Goal: Find specific page/section: Find specific page/section

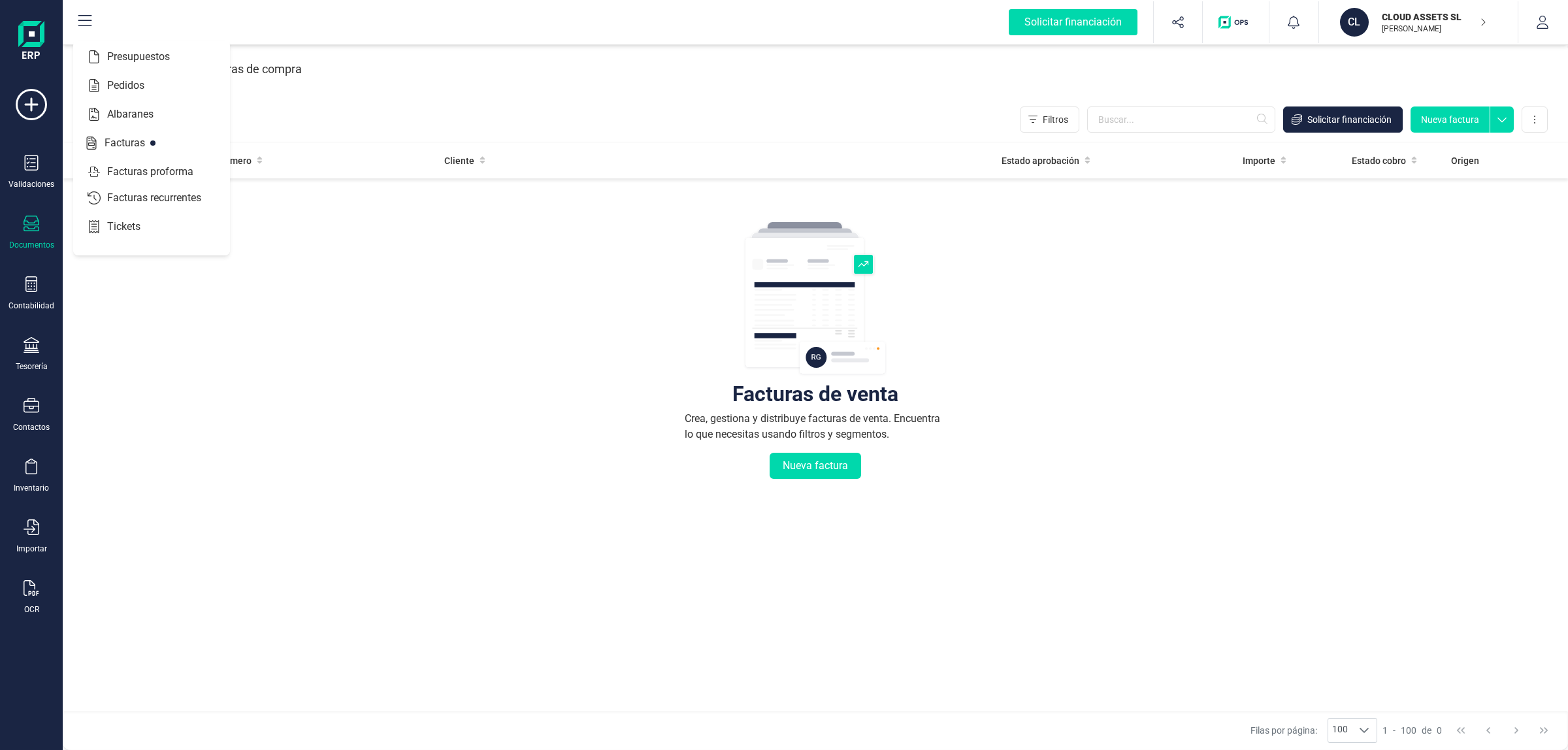
click at [290, 56] on div "Facturas de compra" at bounding box center [250, 70] width 104 height 34
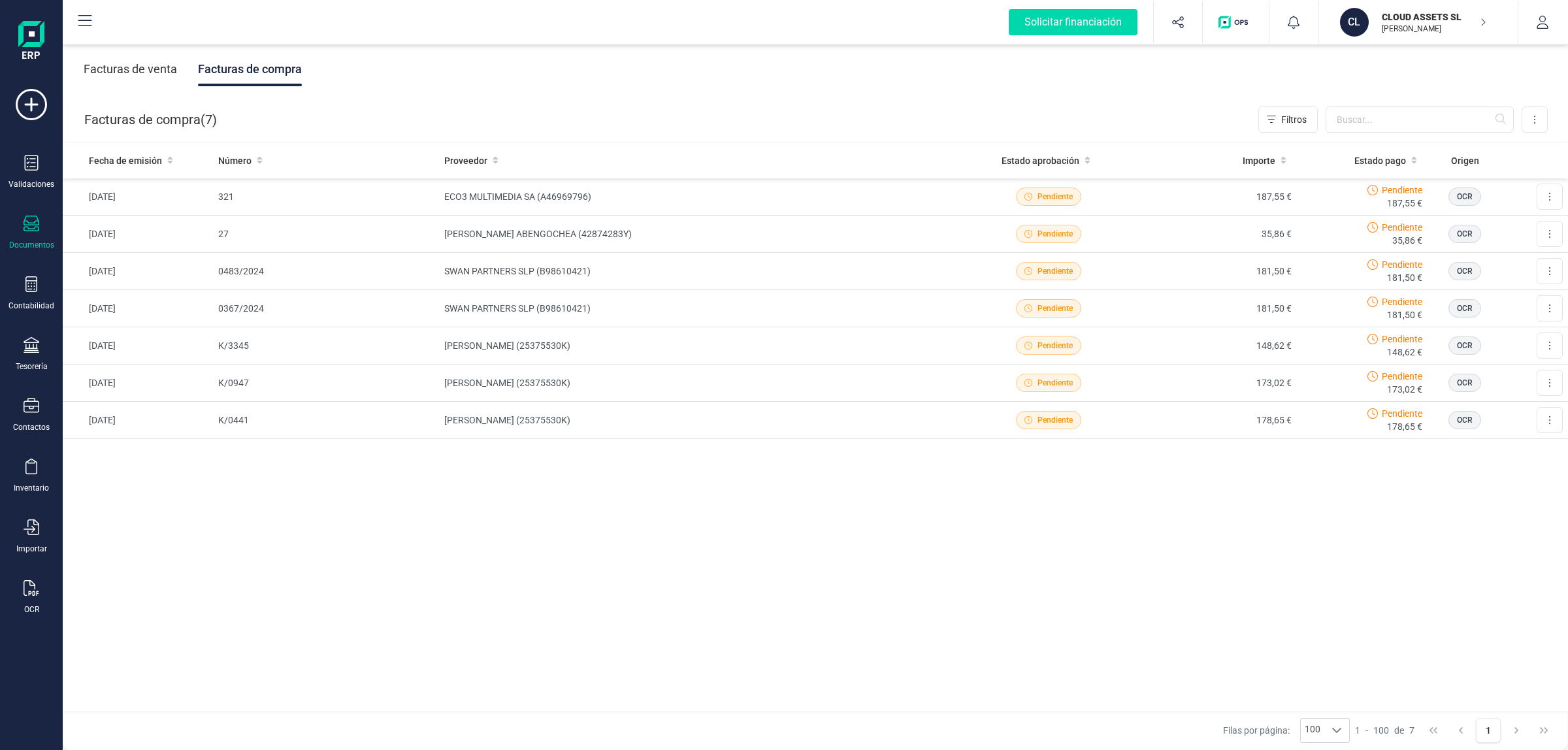
click at [1413, 30] on p "[PERSON_NAME]" at bounding box center [1434, 28] width 104 height 11
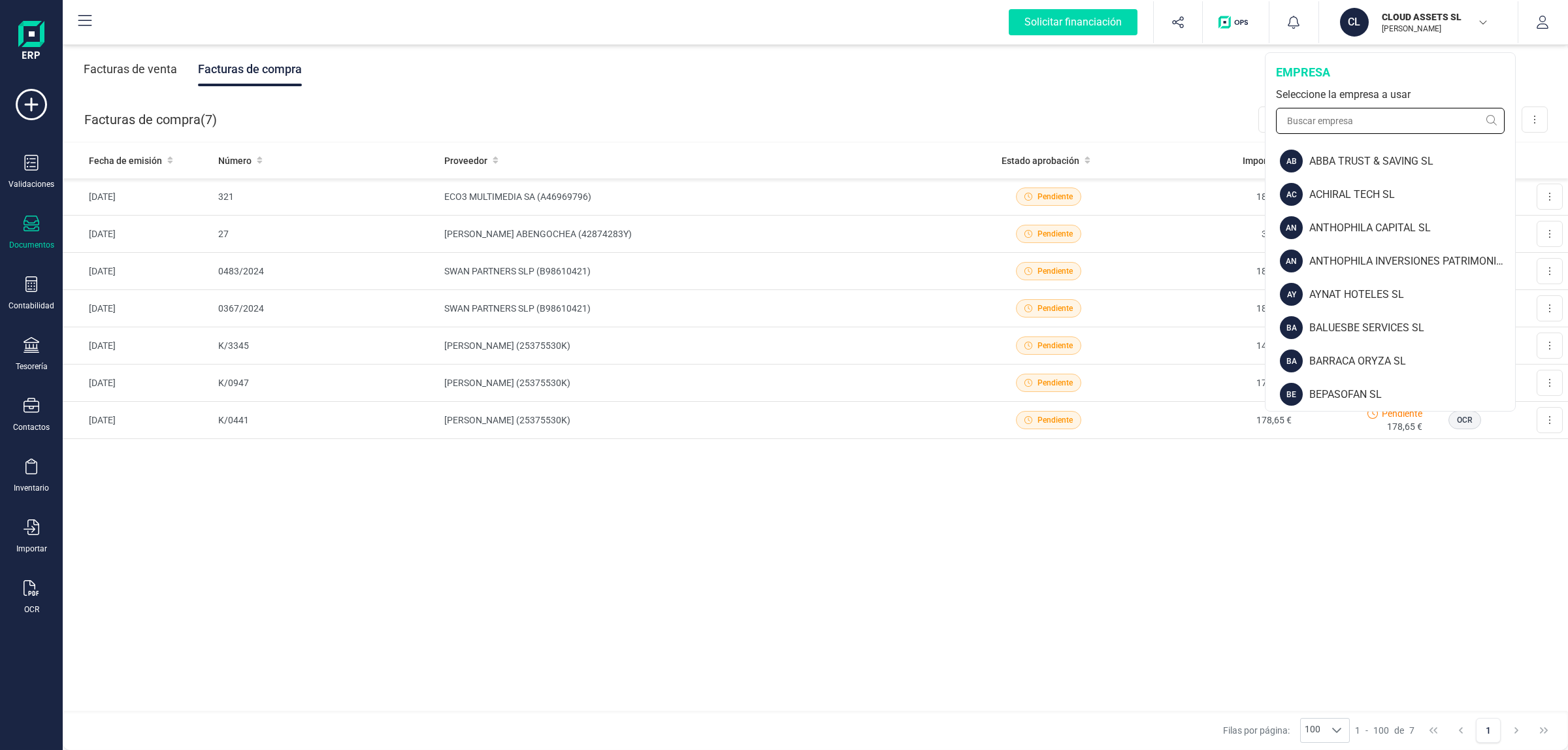
click at [1393, 122] on input "text" at bounding box center [1390, 121] width 229 height 26
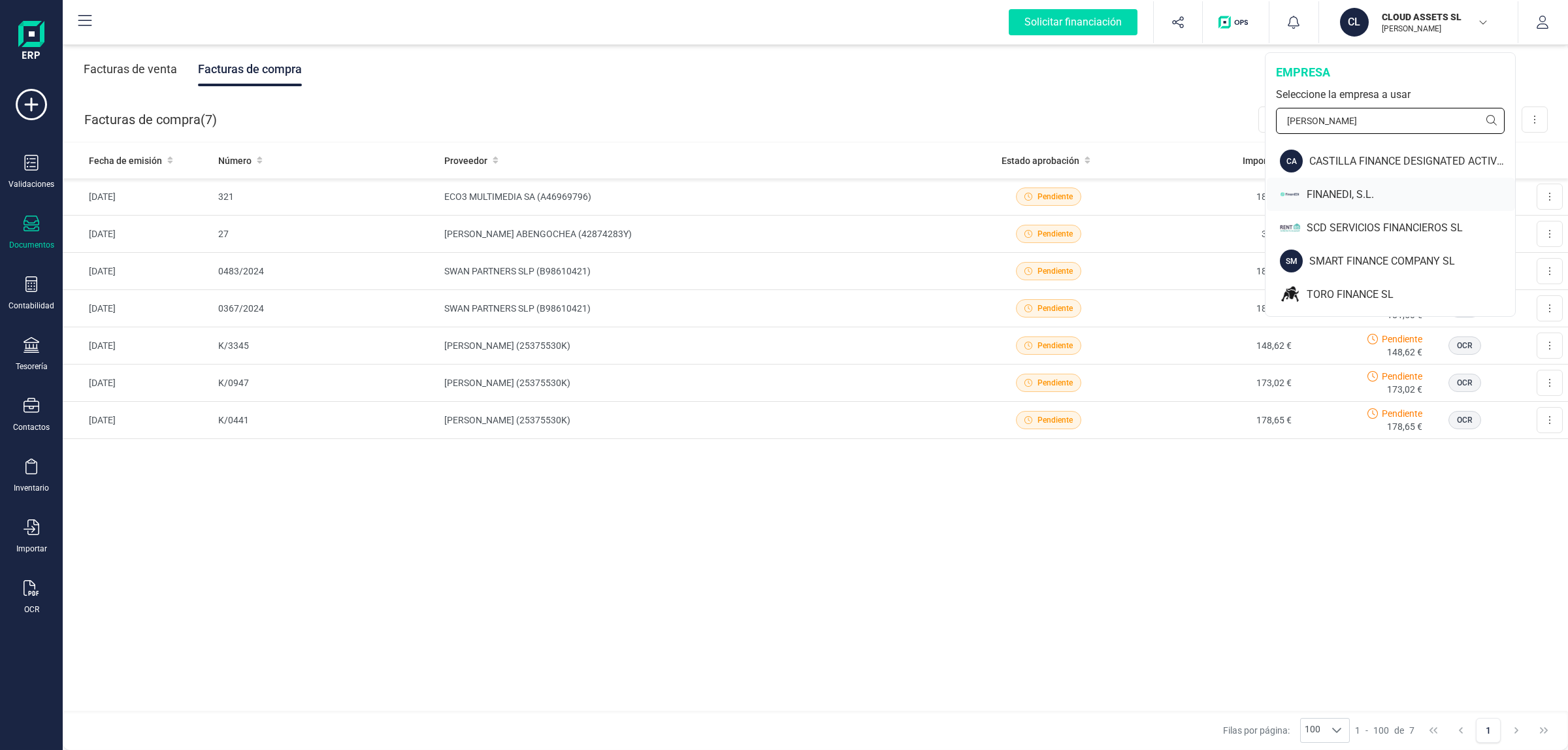
type input "[PERSON_NAME]"
click at [1351, 189] on div "FINANEDI, S.L." at bounding box center [1411, 194] width 209 height 15
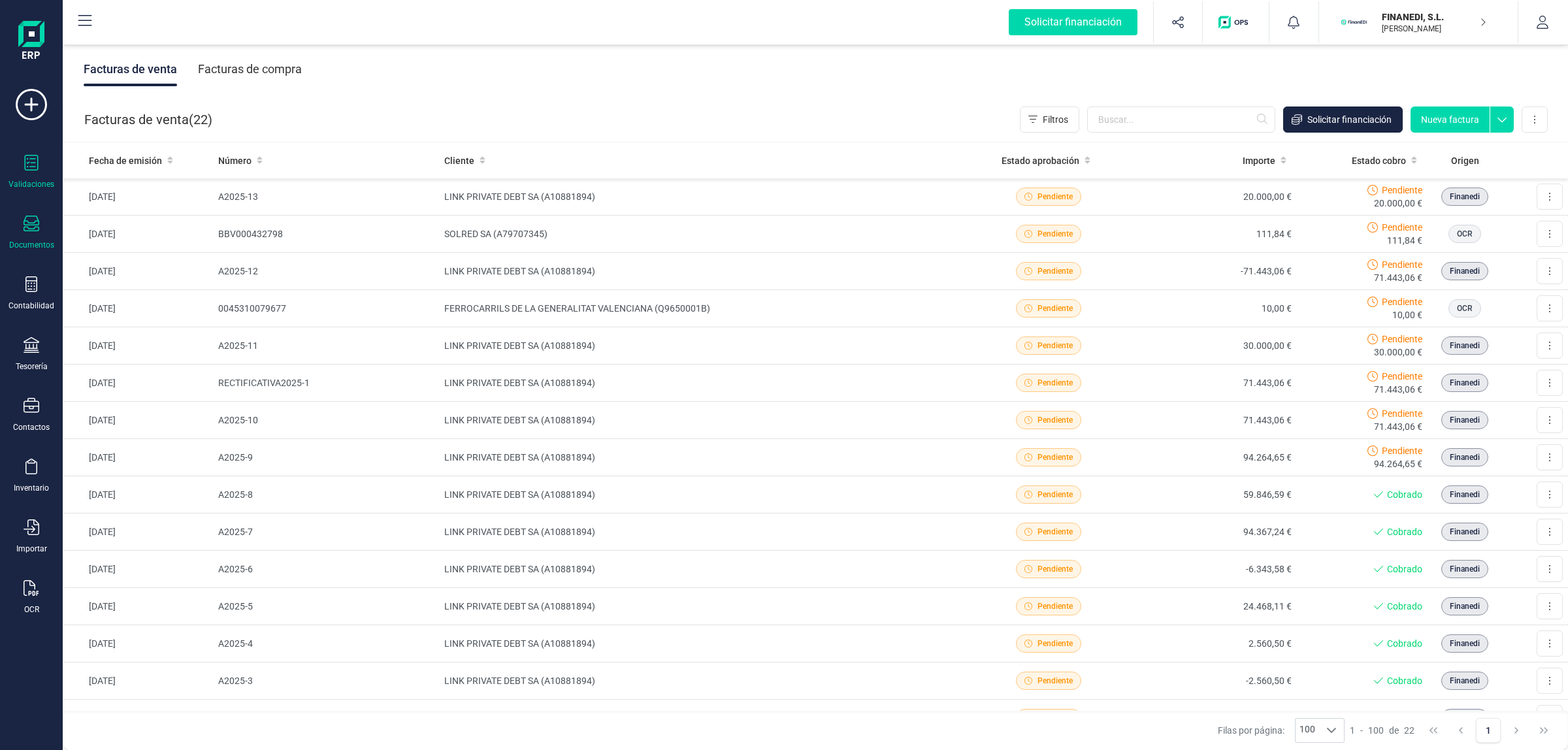
click at [32, 174] on div "Validaciones" at bounding box center [31, 172] width 53 height 35
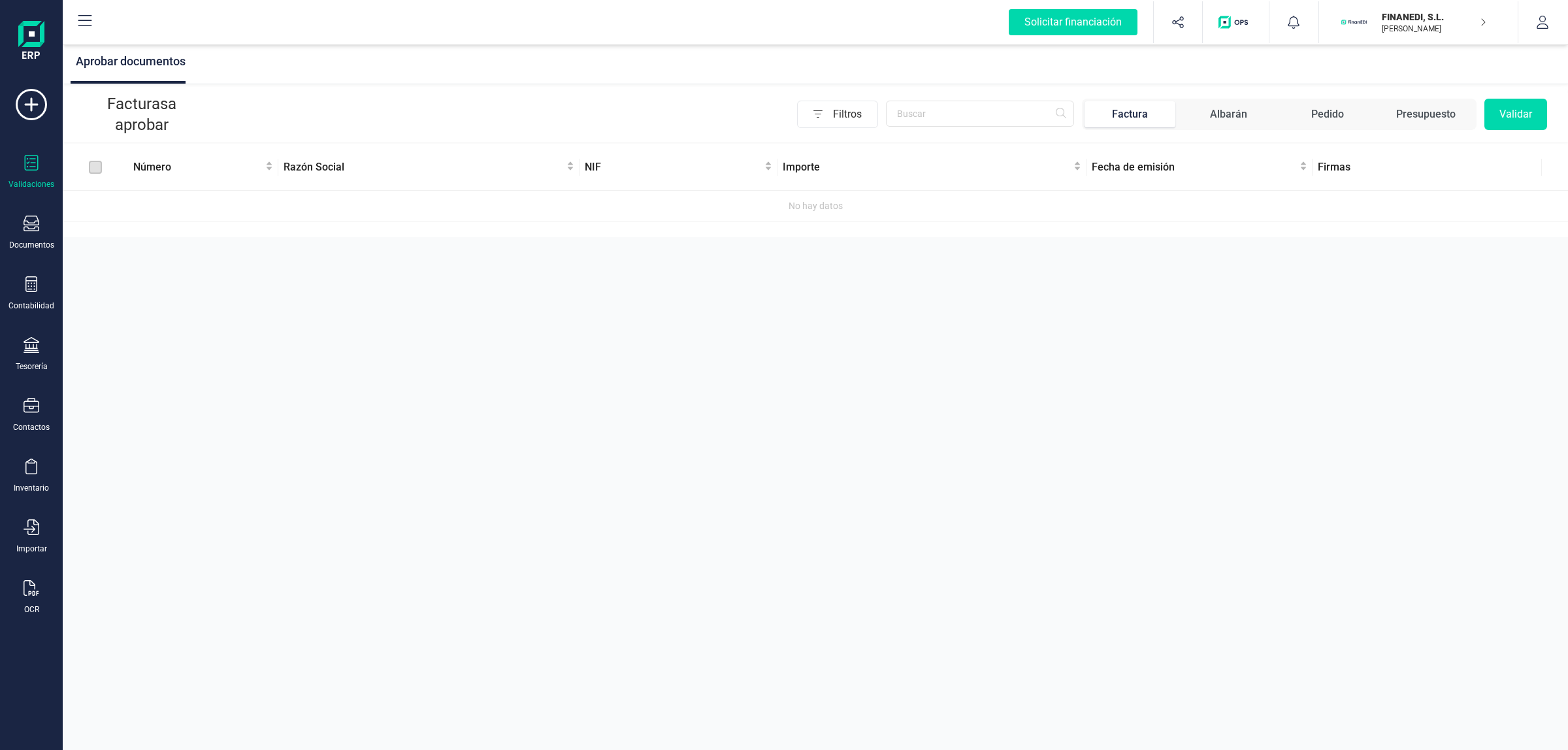
drag, startPoint x: 634, startPoint y: 451, endPoint x: 638, endPoint y: 430, distance: 21.4
click at [634, 446] on div "Aprobar documentos Facturas a aprobar Filtros Factura Albarán Pedido Presupuest…" at bounding box center [816, 375] width 1505 height 750
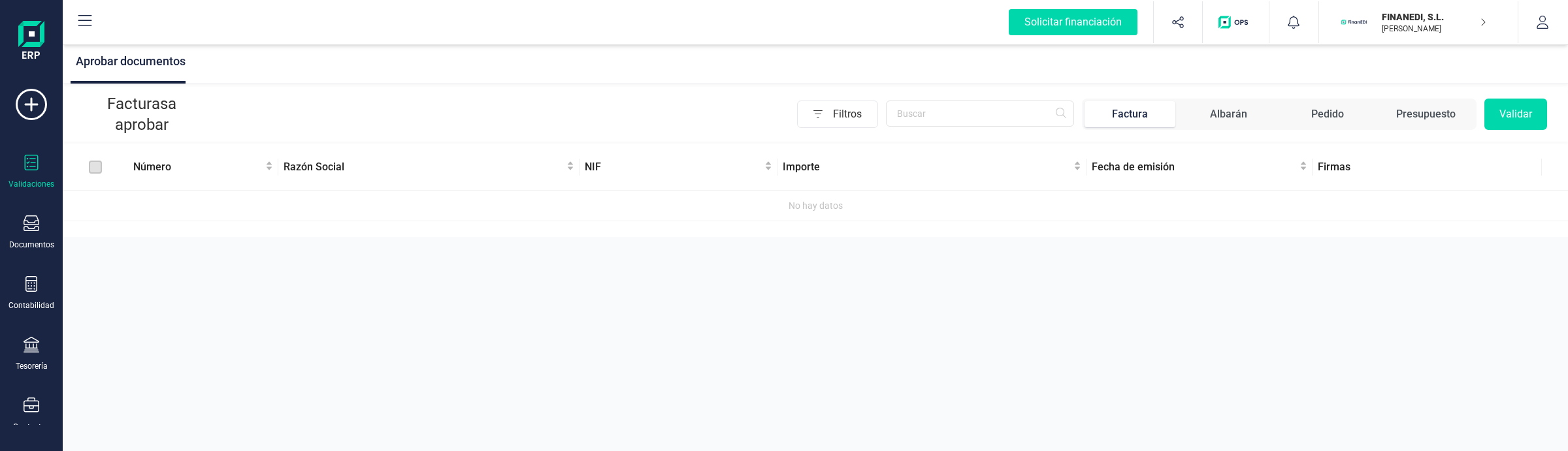
click at [1223, 116] on div "Albarán" at bounding box center [1229, 114] width 37 height 15
click at [1222, 105] on span "Albarán" at bounding box center [1228, 114] width 91 height 26
click at [1148, 112] on div "Factura" at bounding box center [1129, 114] width 36 height 15
click at [18, 239] on div "Documentos" at bounding box center [32, 244] width 45 height 11
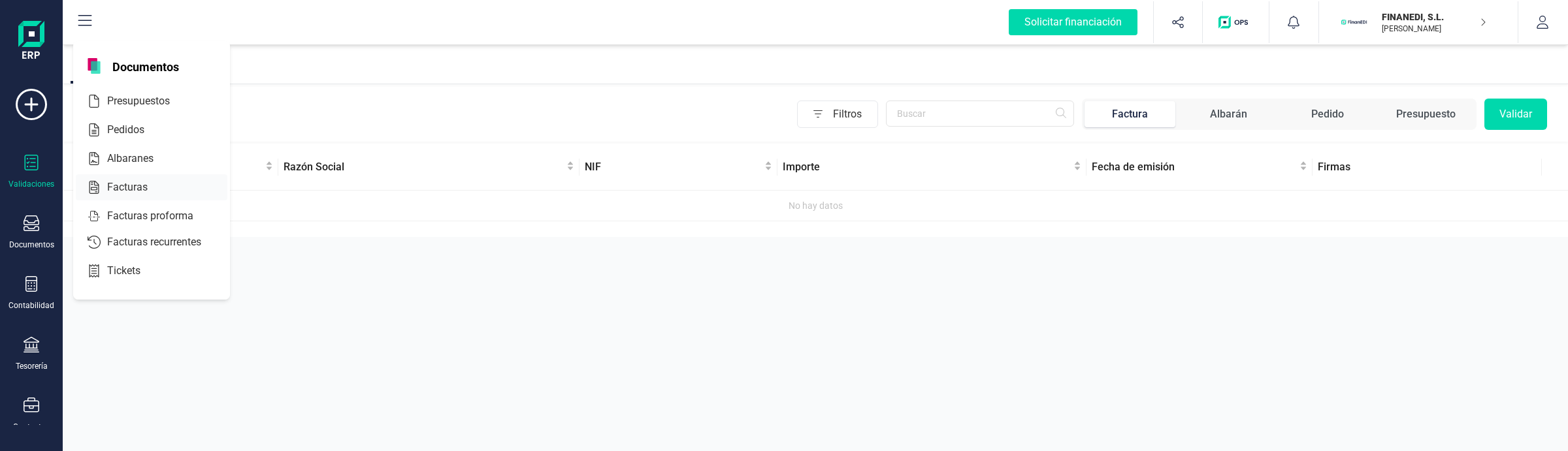
click at [128, 184] on span "Facturas" at bounding box center [137, 187] width 70 height 15
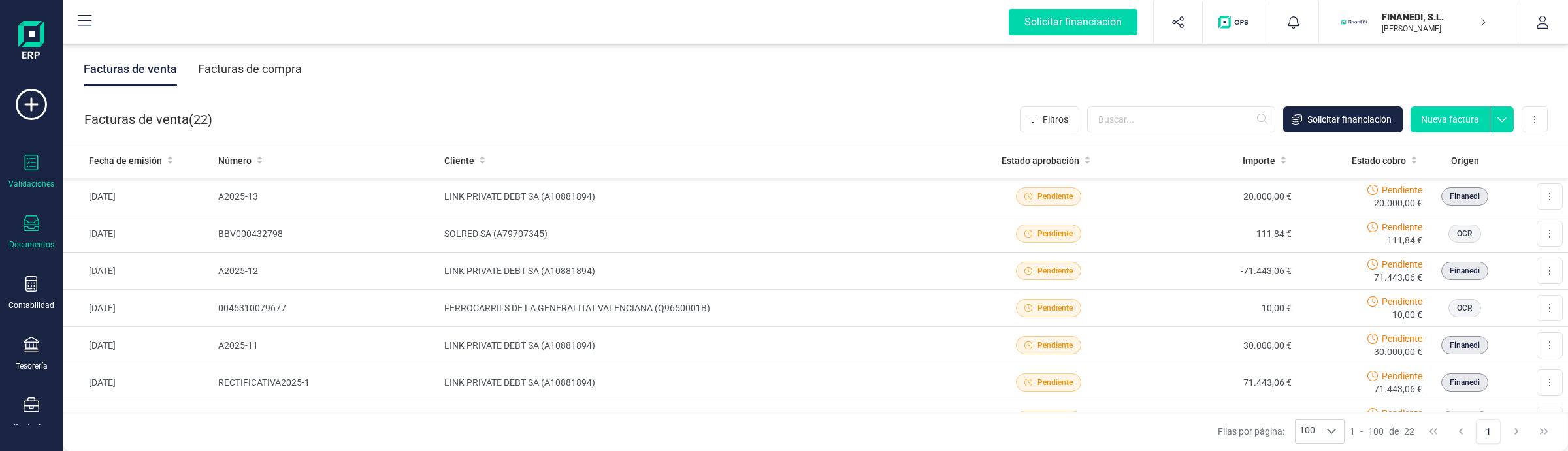
click at [32, 184] on div "Validaciones" at bounding box center [31, 183] width 46 height 11
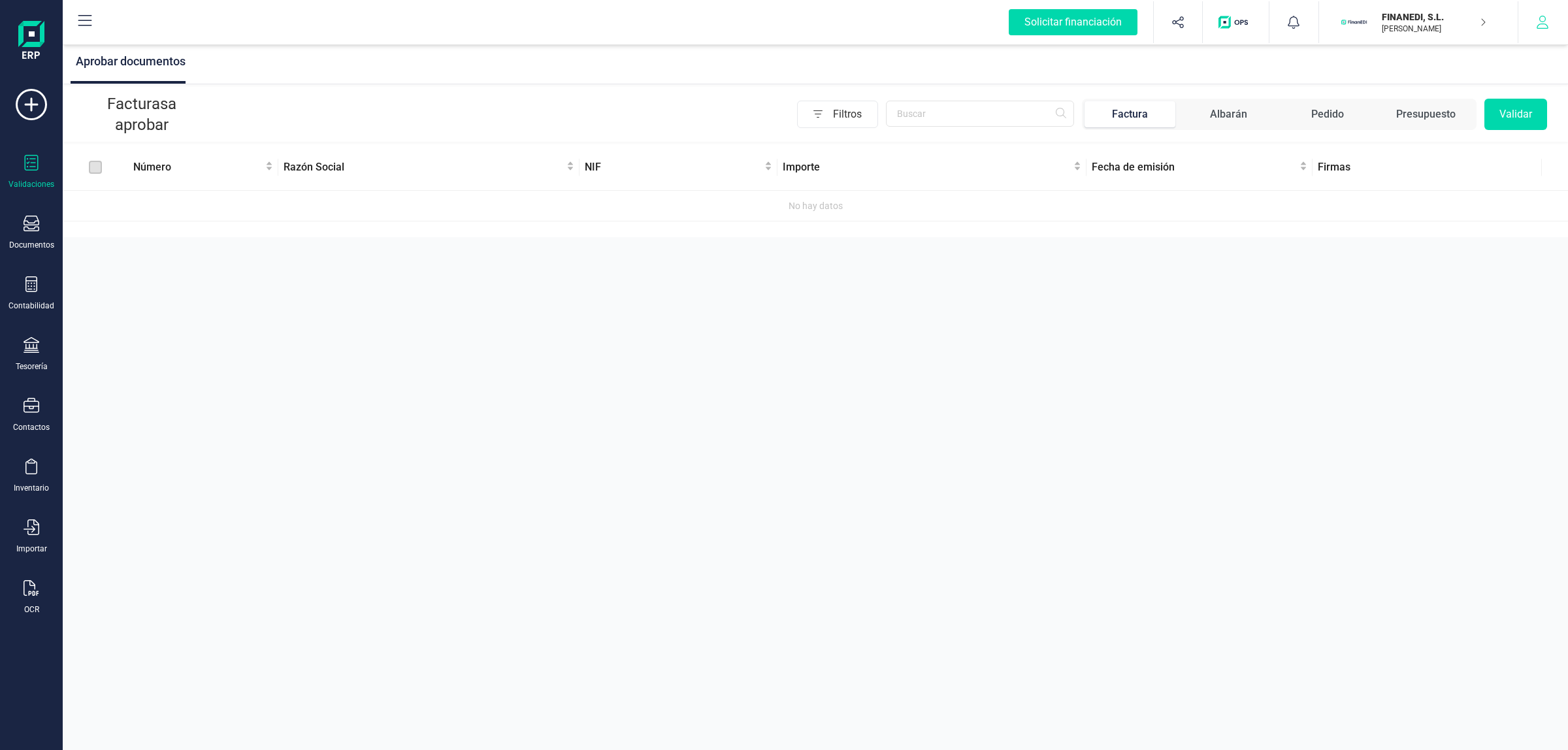
click at [1536, 29] on button "button" at bounding box center [1543, 23] width 49 height 42
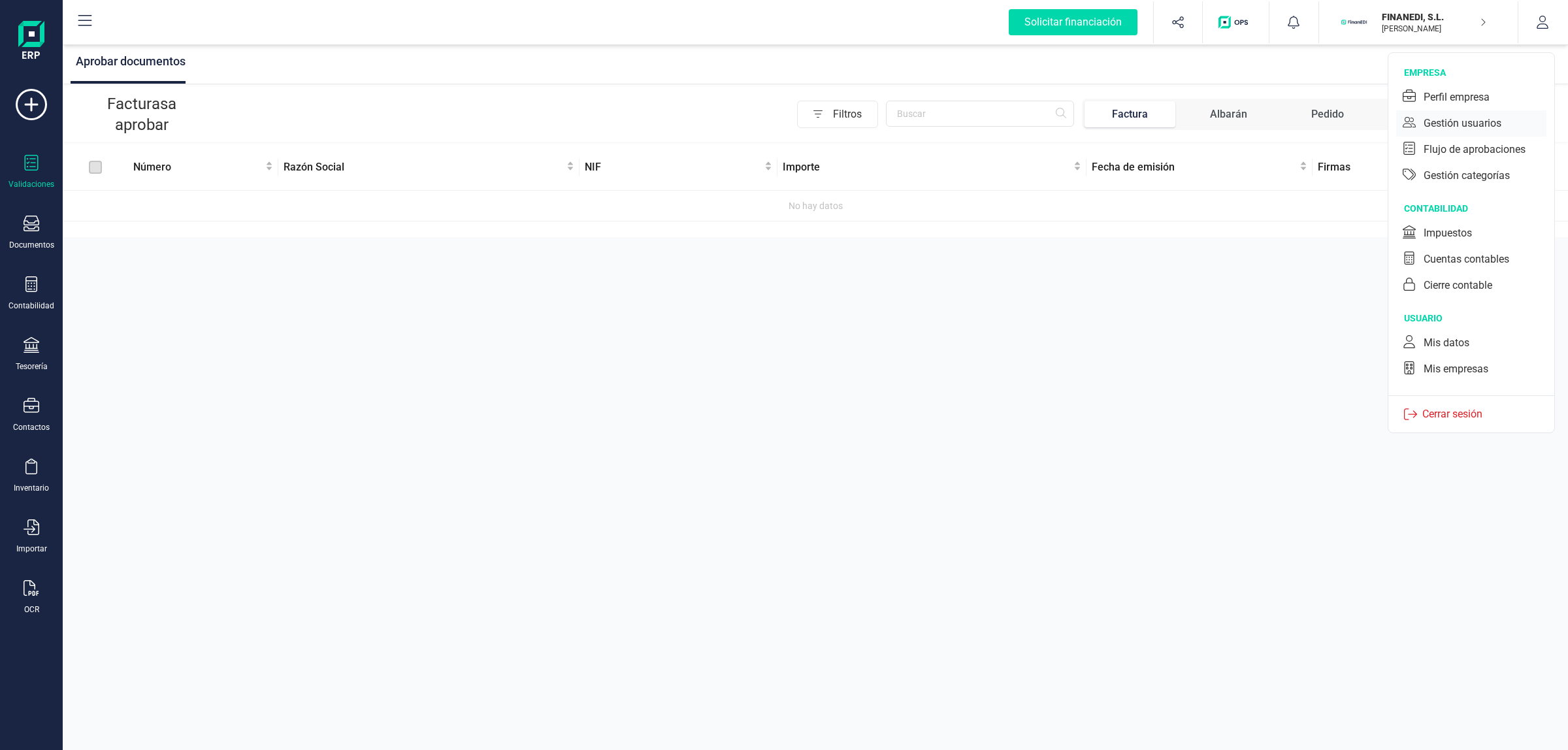
click at [1470, 125] on div "Gestión usuarios" at bounding box center [1463, 123] width 78 height 15
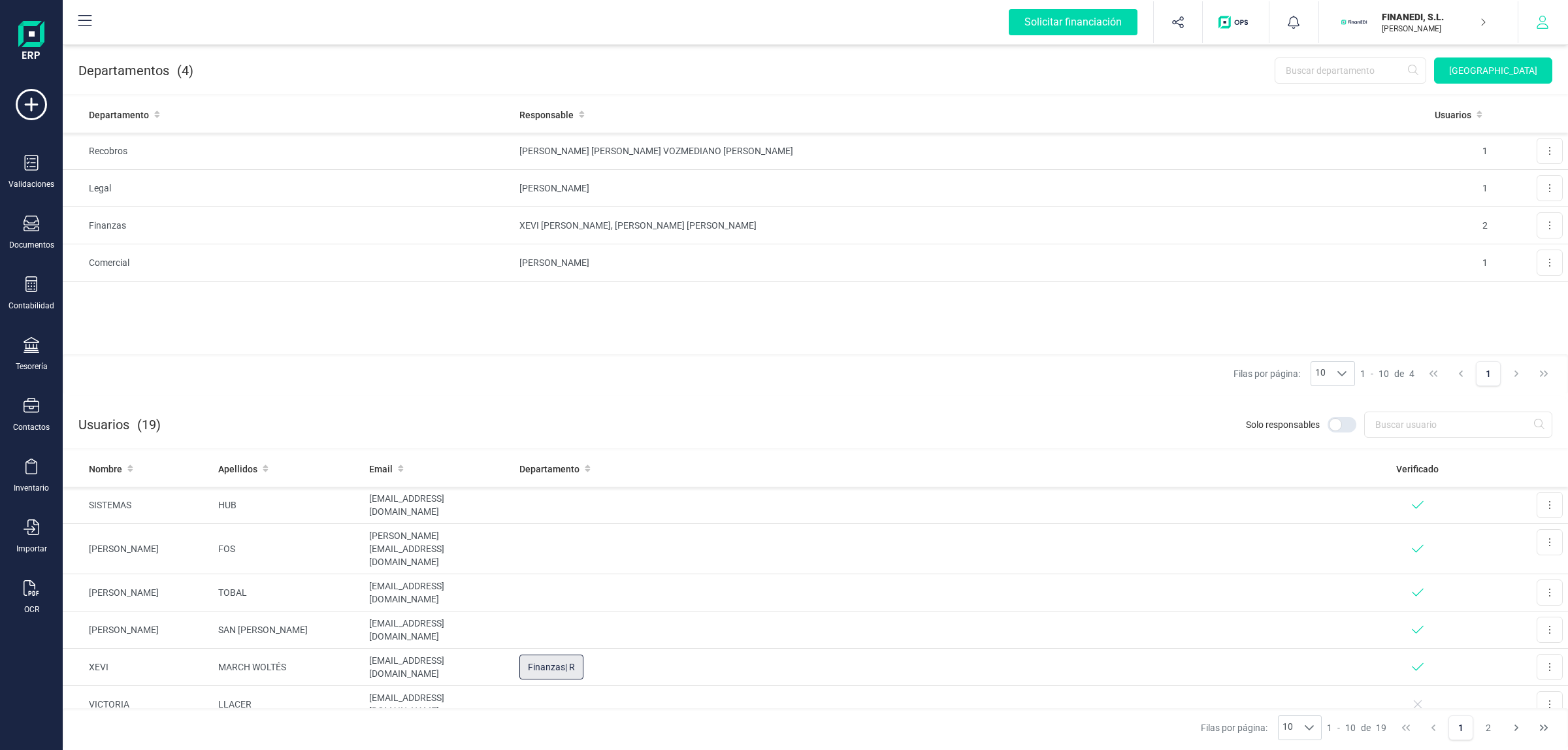
click at [1563, 19] on button "button" at bounding box center [1543, 23] width 49 height 42
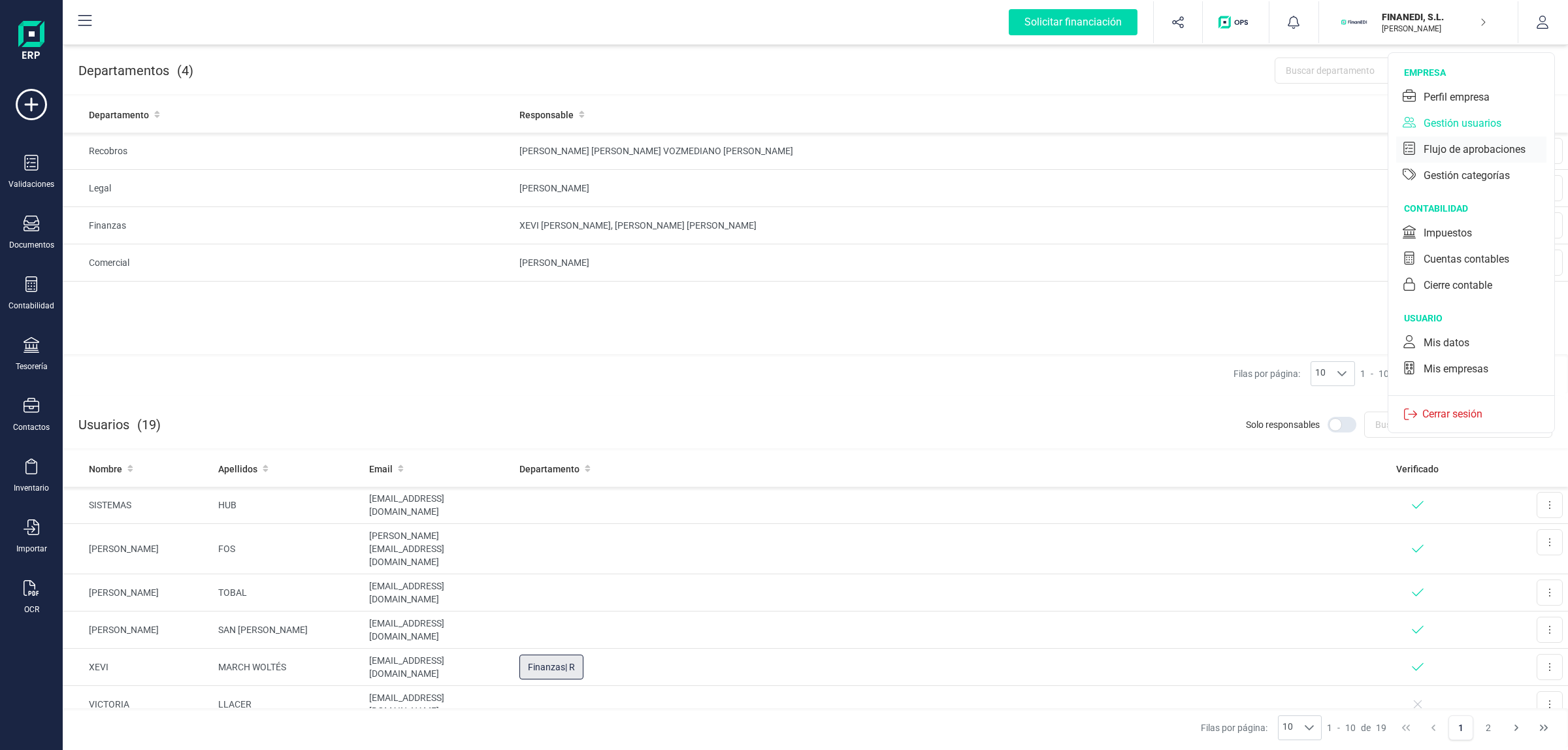
click at [1470, 148] on div "Flujo de aprobaciones" at bounding box center [1475, 149] width 102 height 15
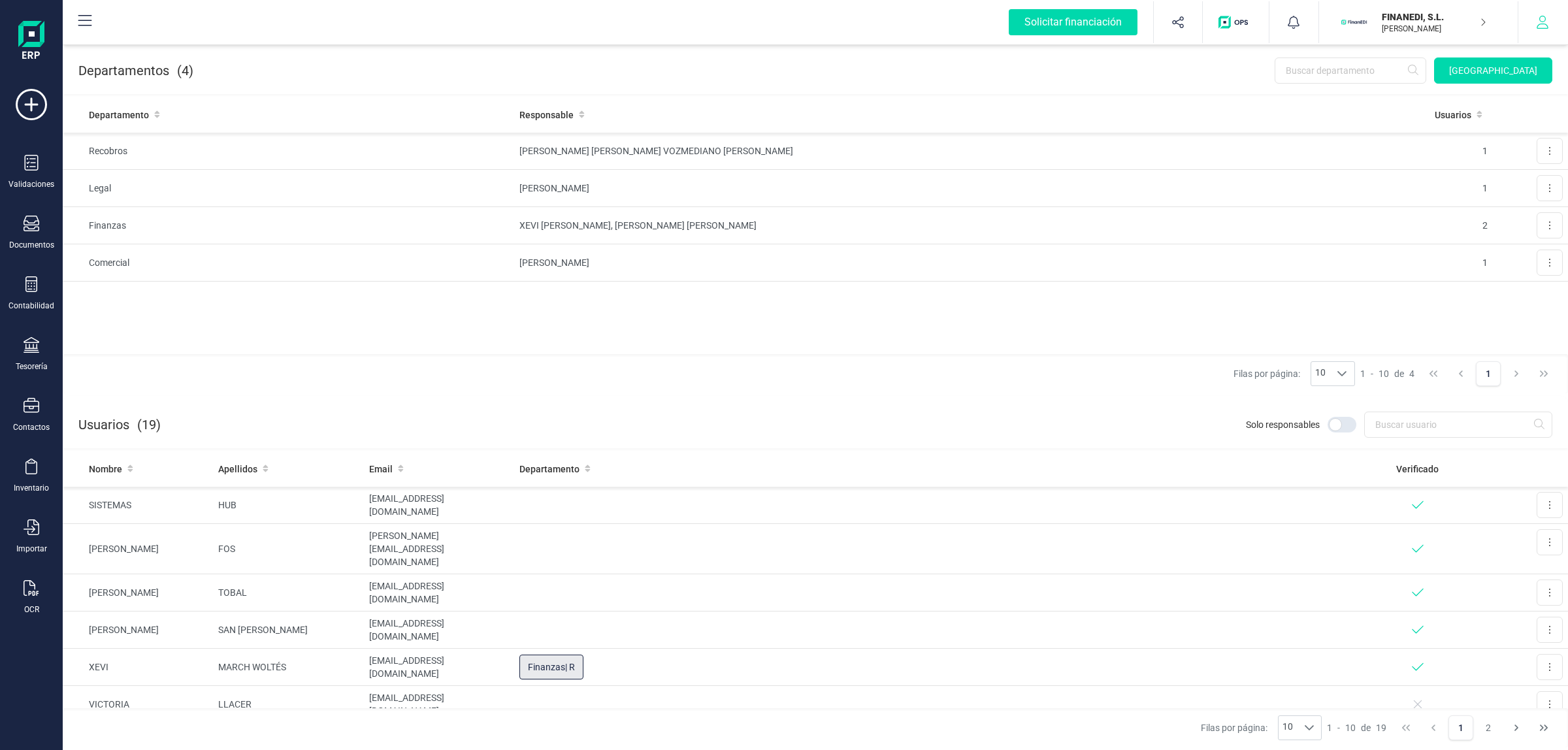
click at [1546, 21] on icon "button" at bounding box center [1542, 22] width 13 height 13
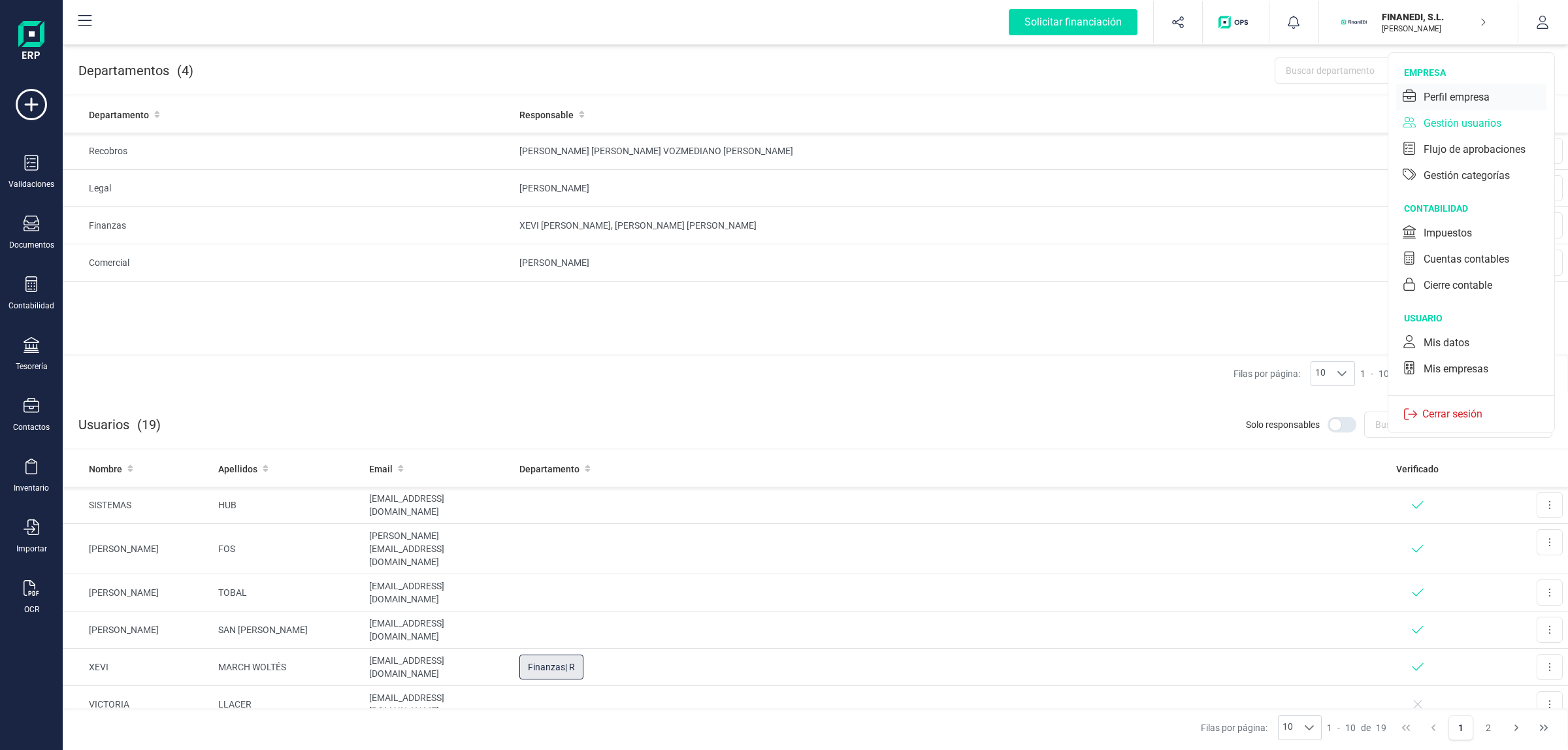
click at [1462, 92] on div "Perfil empresa" at bounding box center [1457, 97] width 66 height 15
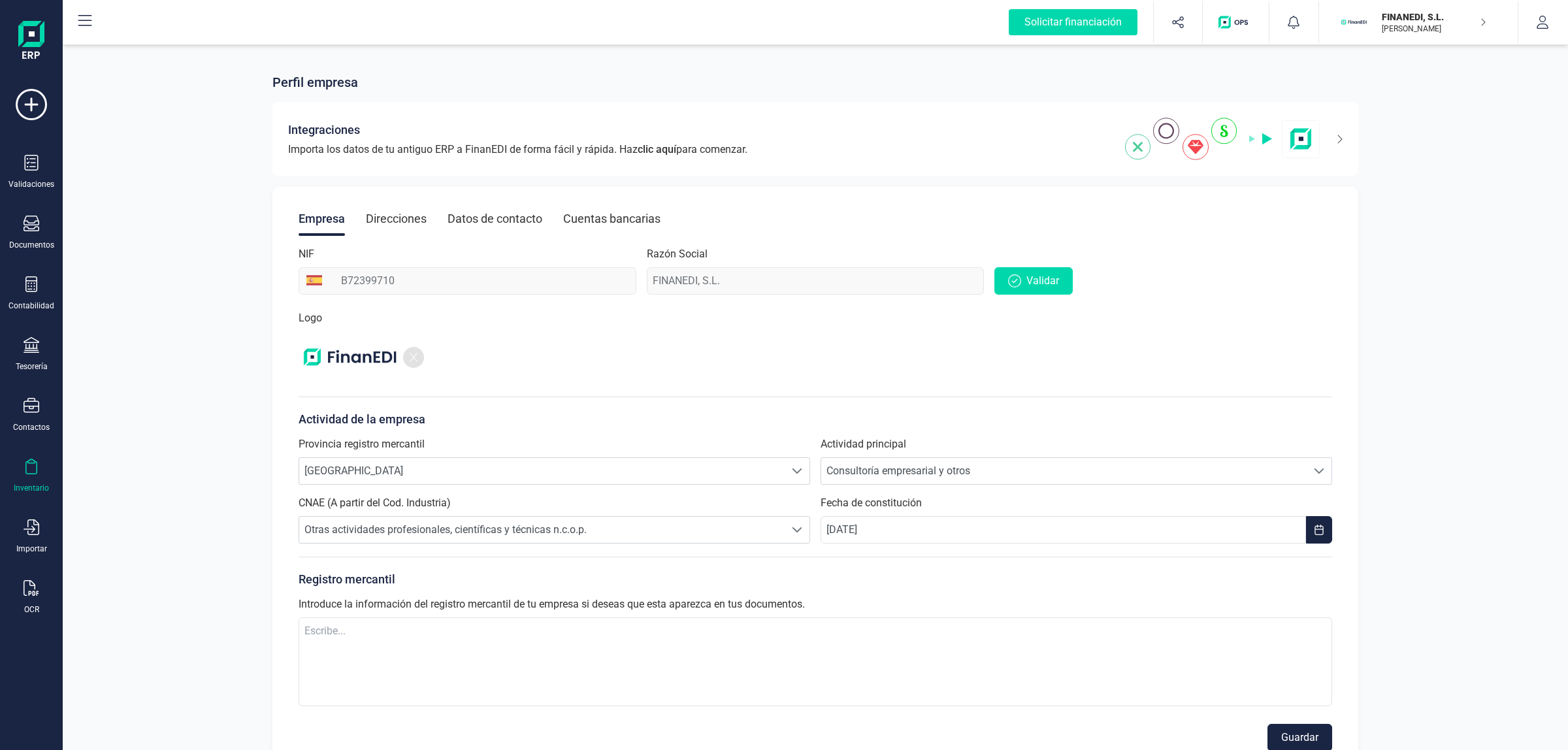
click at [19, 477] on div "Inventario" at bounding box center [31, 476] width 53 height 35
click at [30, 229] on icon at bounding box center [31, 222] width 15 height 15
click at [152, 180] on div at bounding box center [159, 187] width 23 height 15
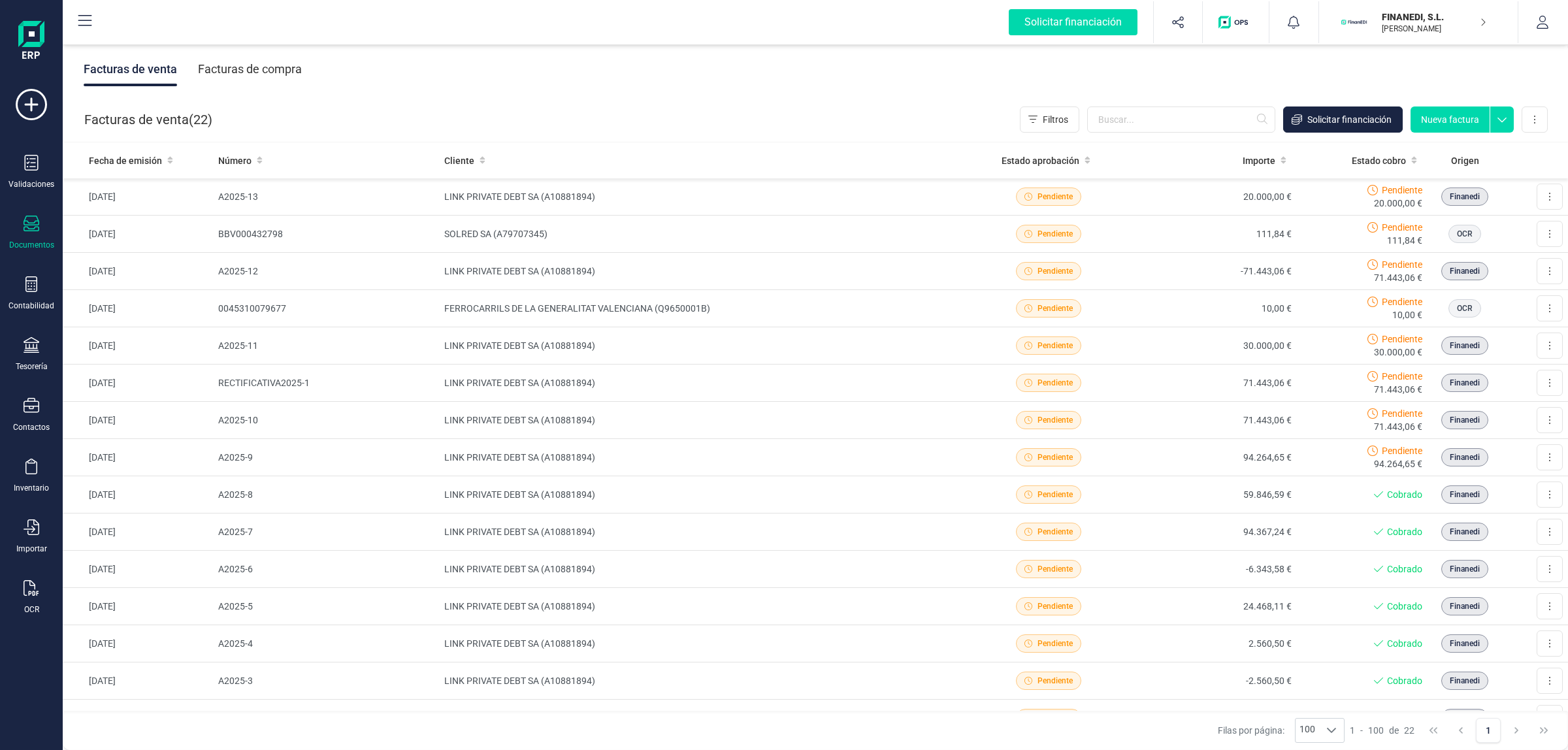
click at [243, 66] on div "Facturas de compra" at bounding box center [250, 70] width 104 height 34
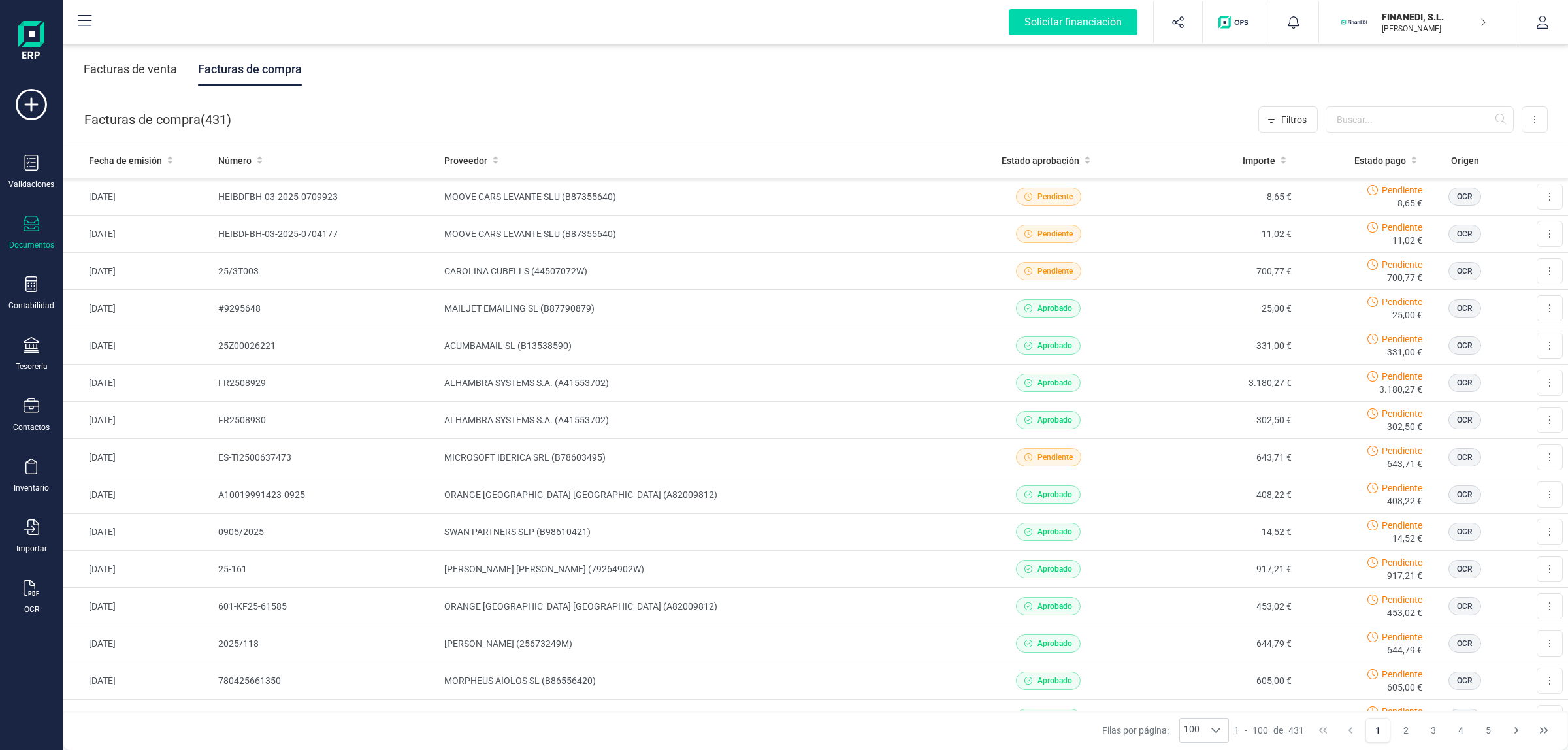
click at [134, 59] on div "Facturas de venta" at bounding box center [129, 70] width 93 height 34
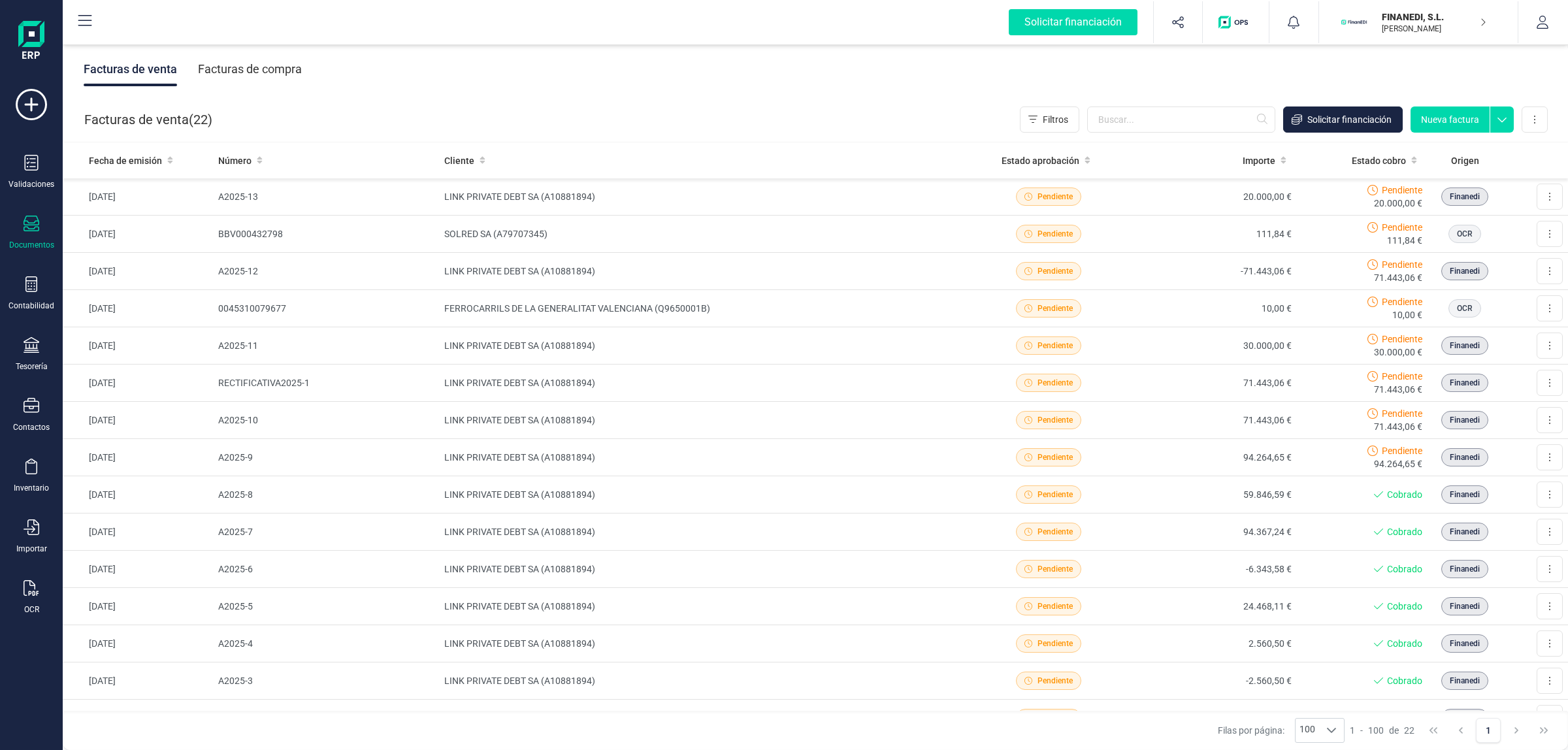
click at [236, 70] on div "Facturas de compra" at bounding box center [250, 70] width 104 height 34
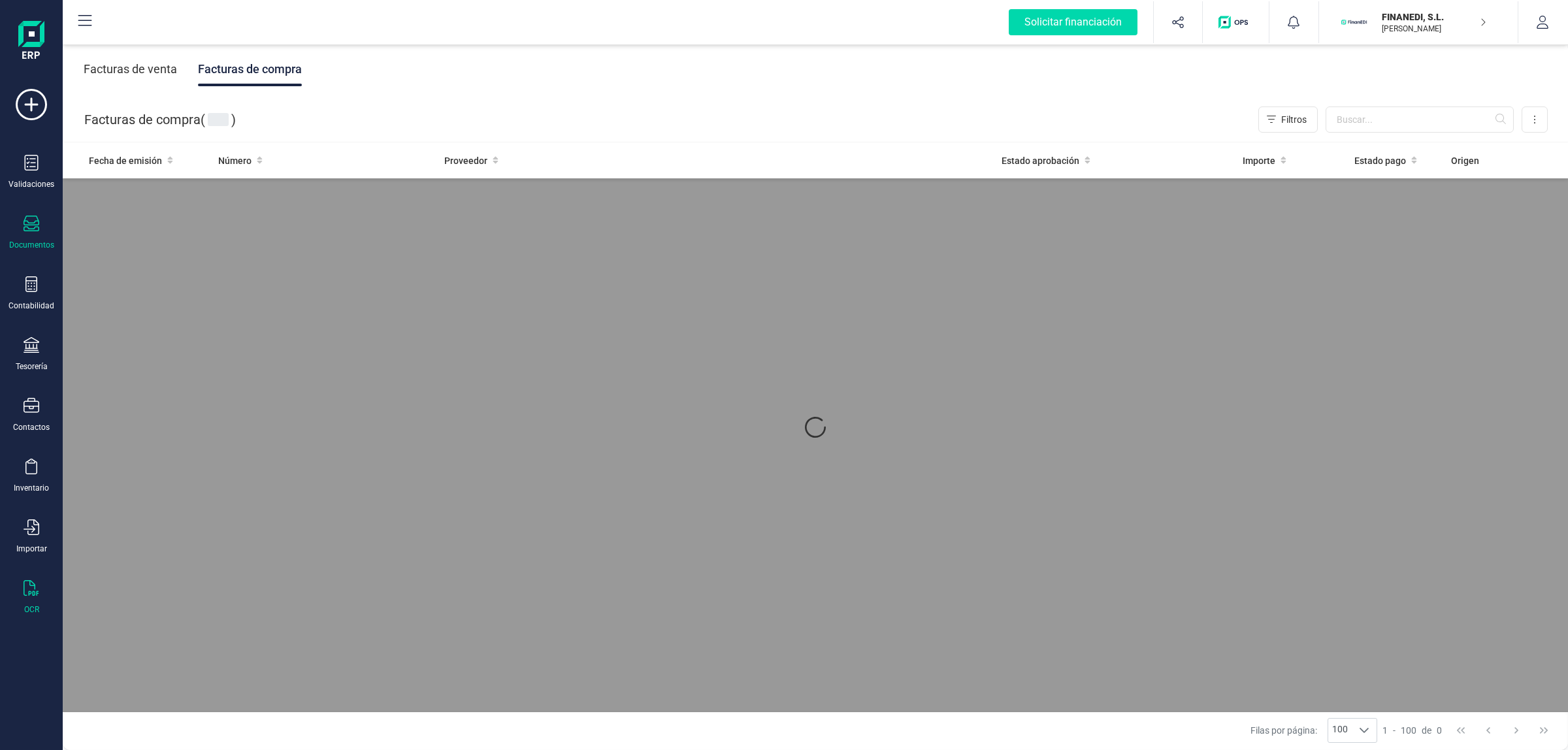
click at [30, 580] on icon at bounding box center [31, 587] width 15 height 15
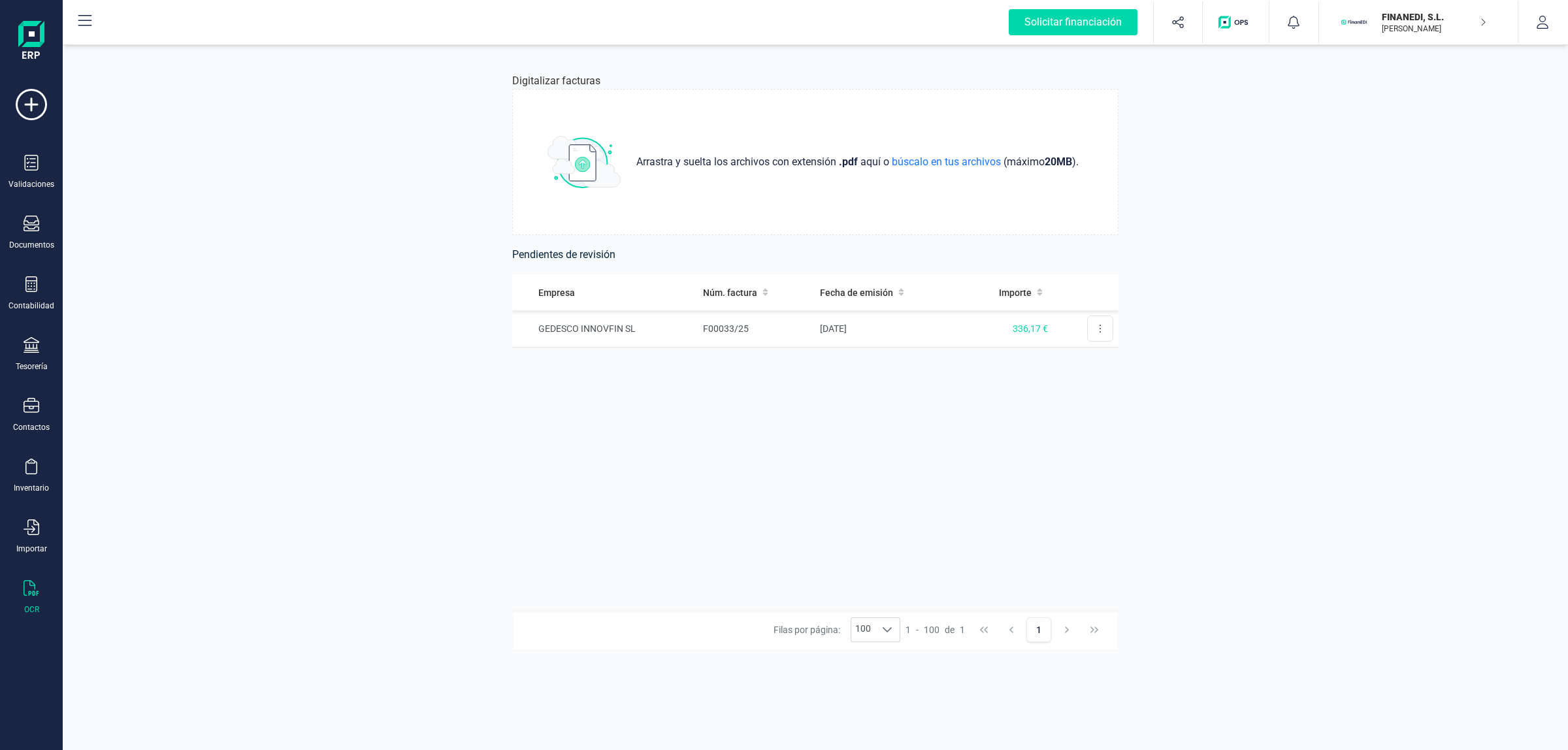
click at [30, 589] on icon at bounding box center [31, 587] width 15 height 15
click at [36, 211] on div "Validaciones Documentos Documentos Presupuestos Pedidos Albaranes Facturas Fact…" at bounding box center [31, 357] width 53 height 536
click at [28, 236] on div "Documentos" at bounding box center [31, 232] width 53 height 35
click at [110, 189] on span "Facturas" at bounding box center [137, 187] width 70 height 15
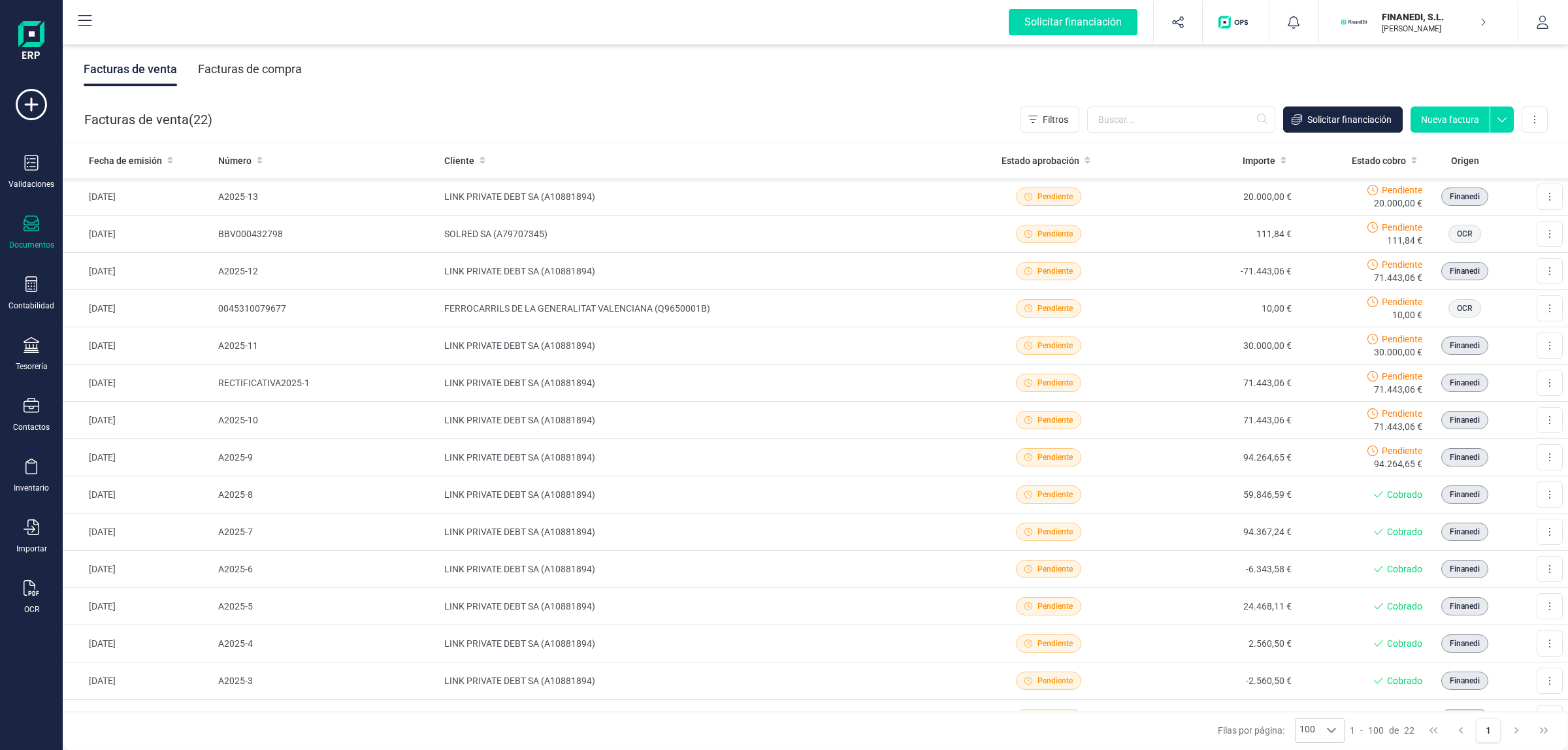
click at [256, 66] on div "Facturas de compra" at bounding box center [250, 70] width 104 height 34
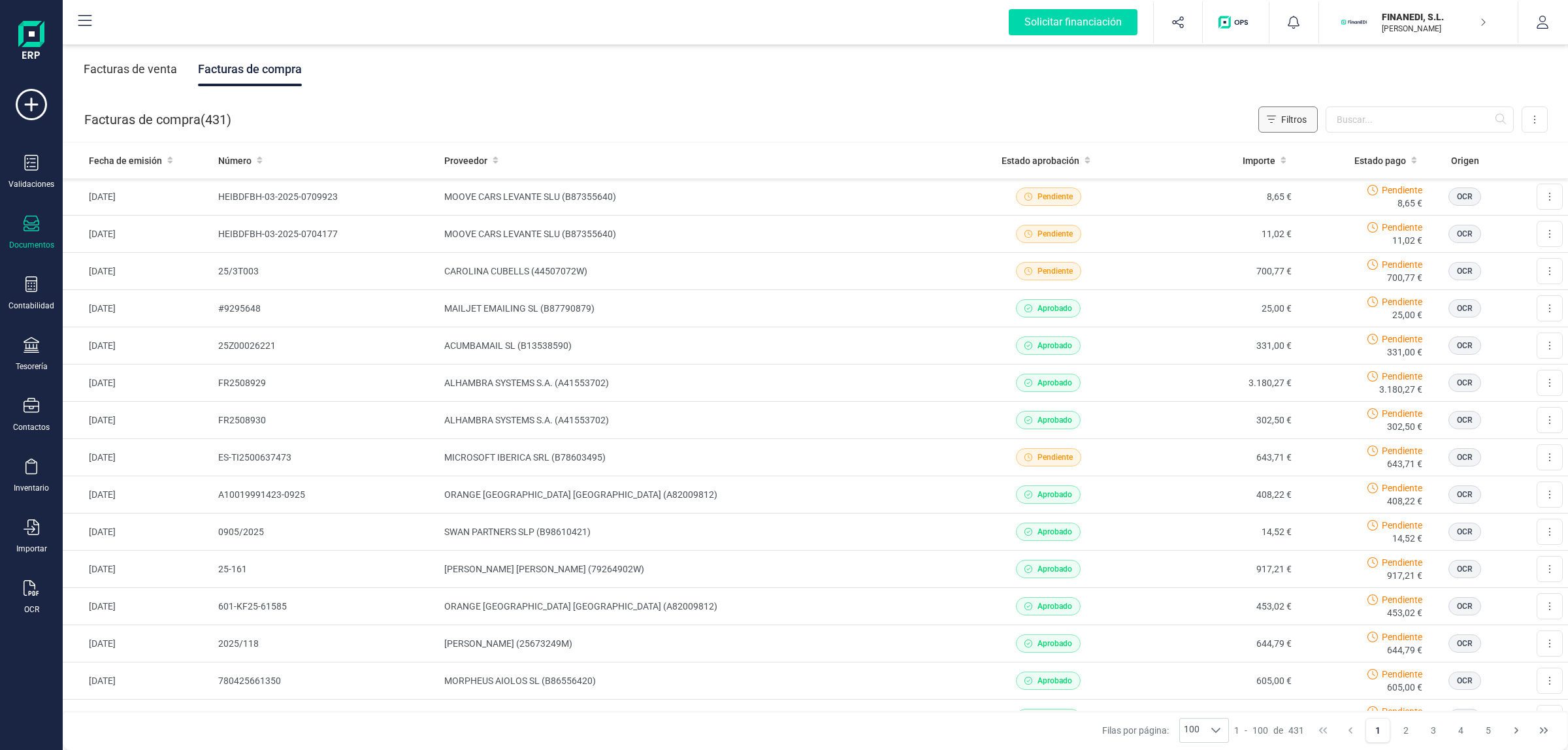
click at [1276, 114] on button "Filtros" at bounding box center [1287, 120] width 59 height 26
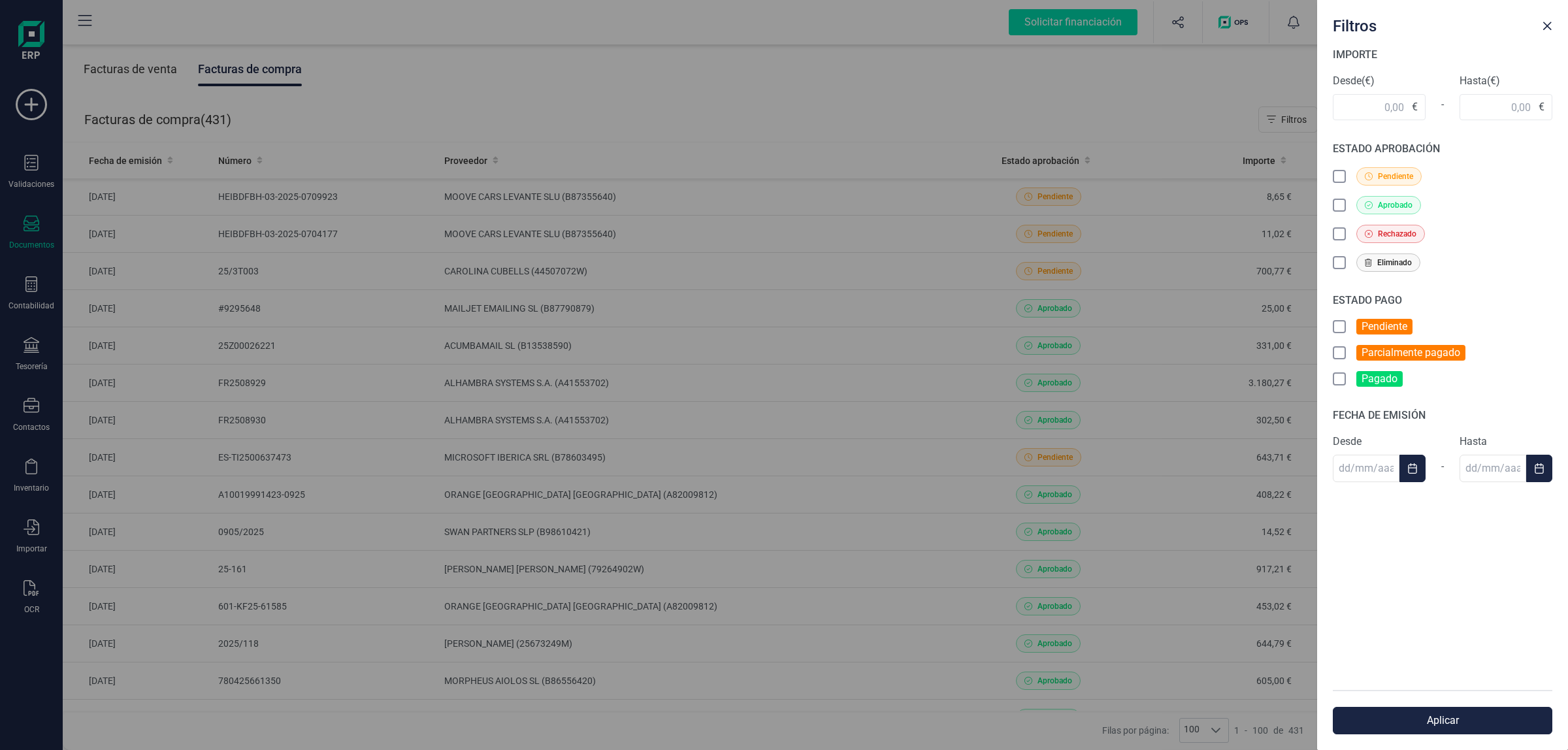
click at [1346, 174] on icon at bounding box center [1341, 178] width 13 height 13
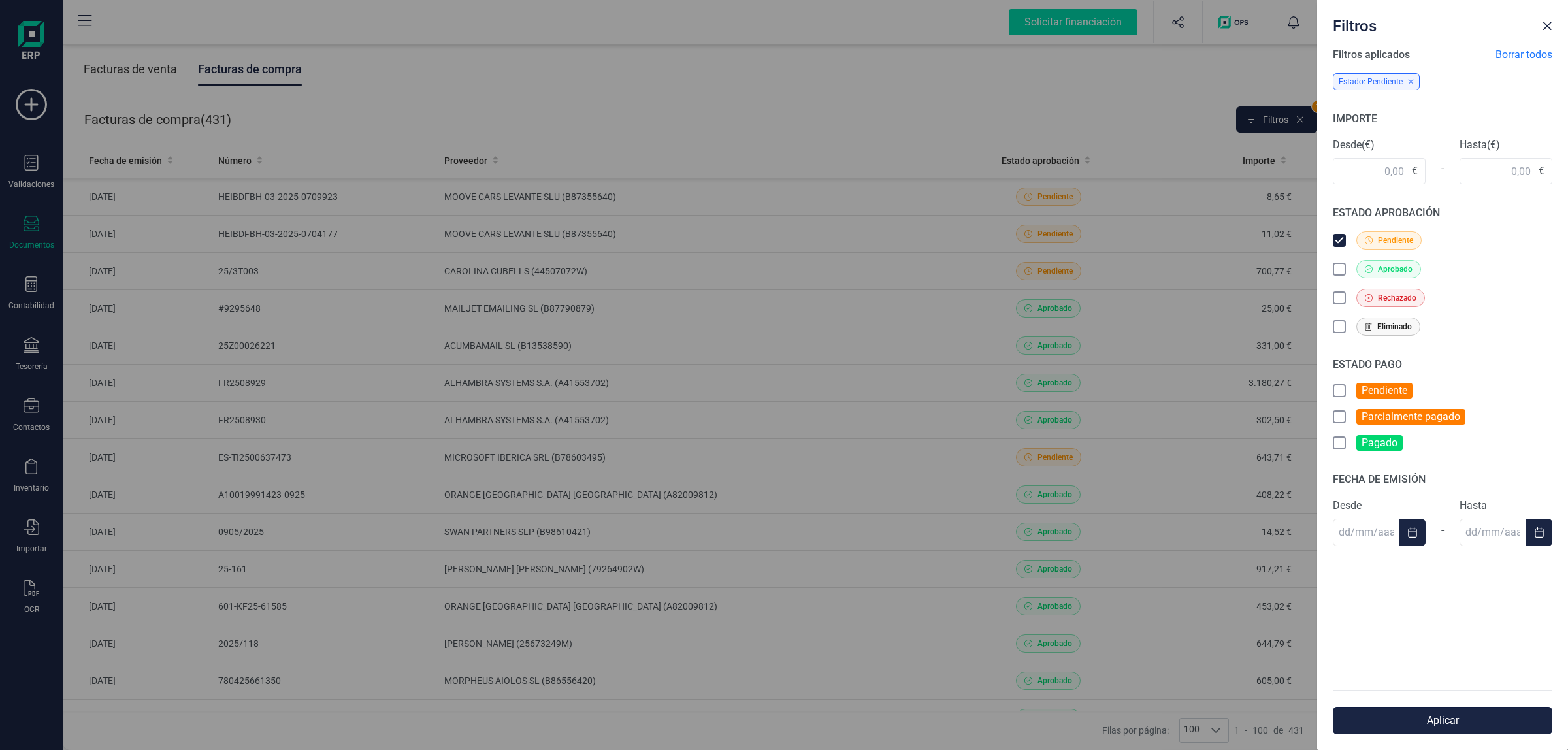
click at [1416, 720] on button "Aplicar" at bounding box center [1442, 721] width 219 height 28
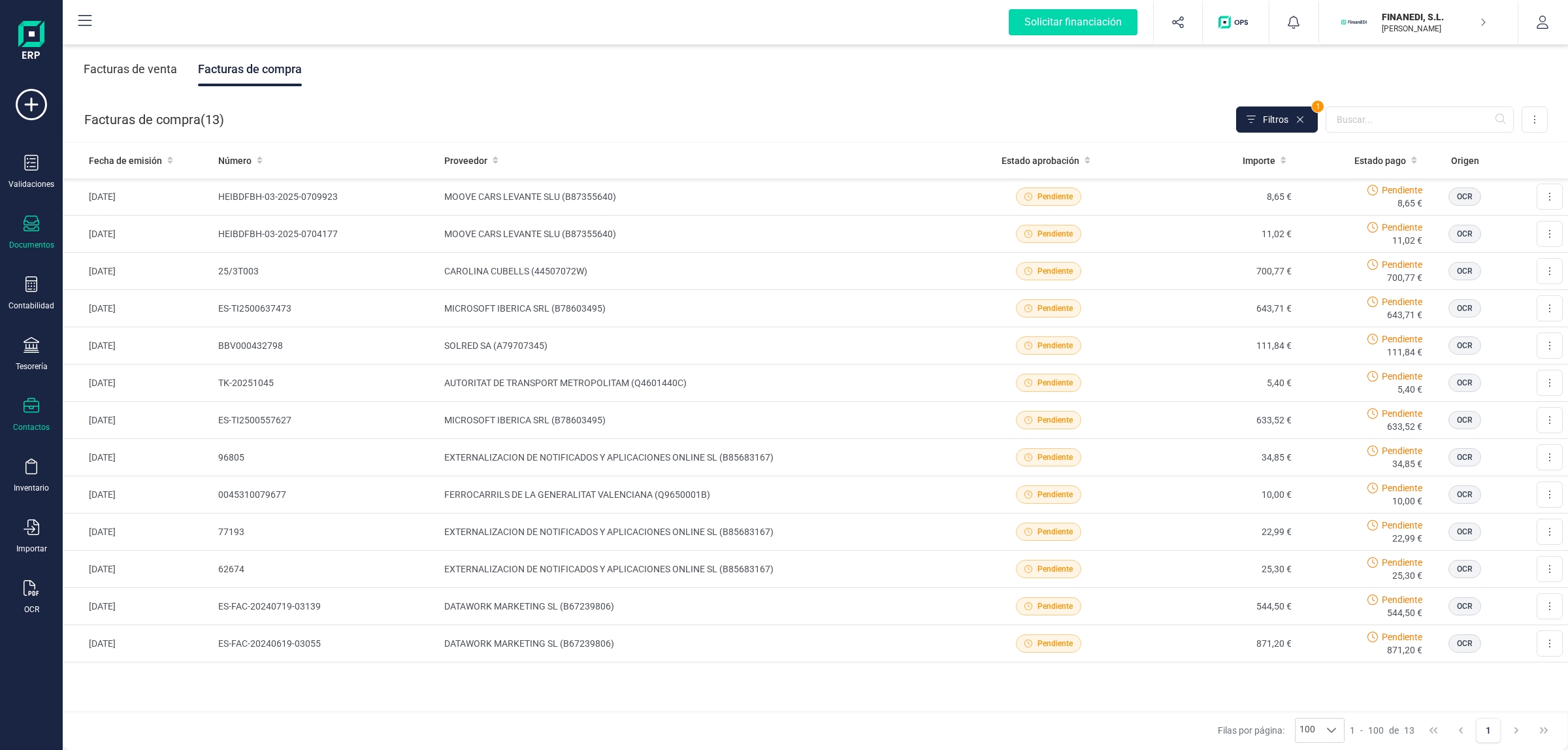
click at [36, 422] on div "Contactos" at bounding box center [31, 427] width 36 height 11
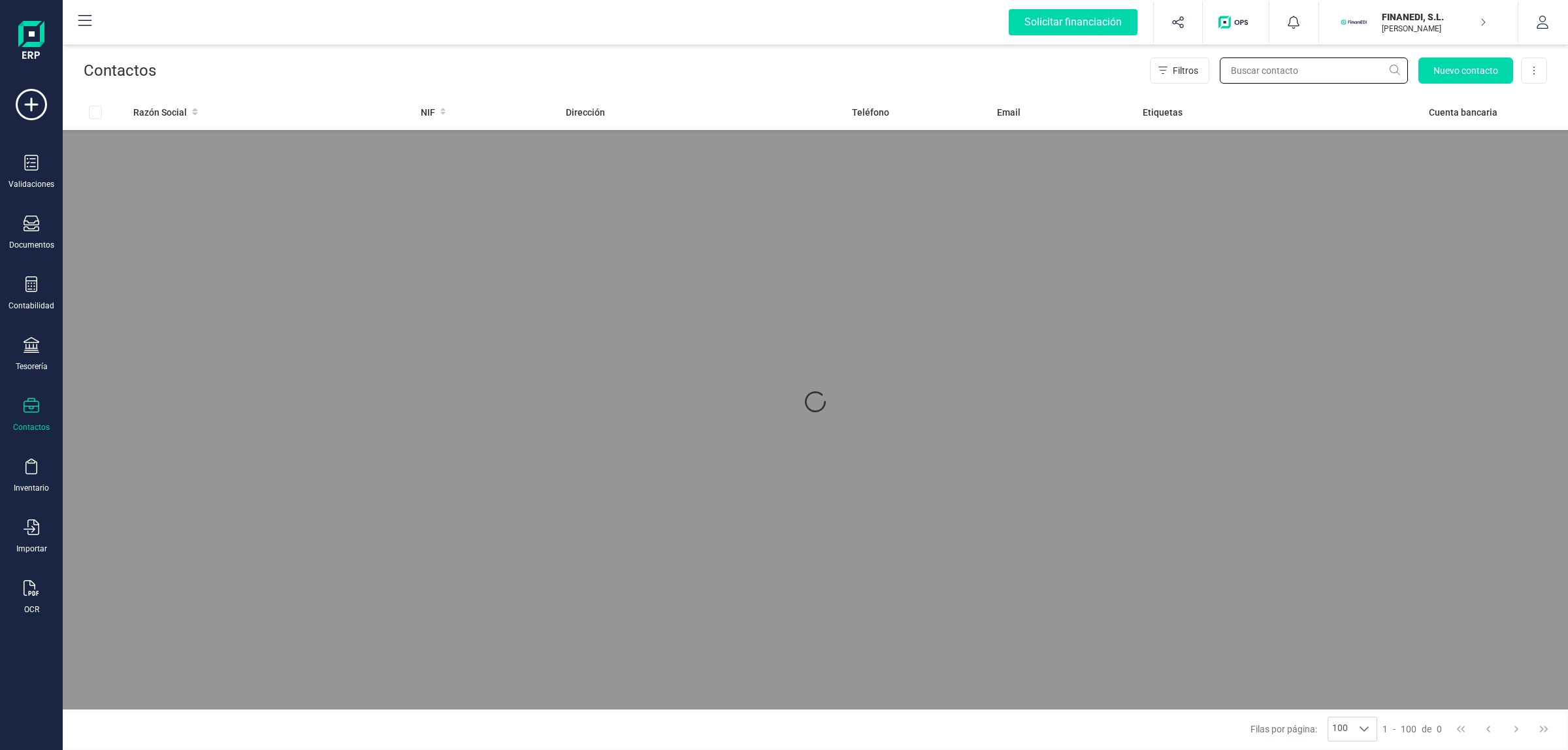
click at [1310, 80] on input "text" at bounding box center [1314, 70] width 189 height 26
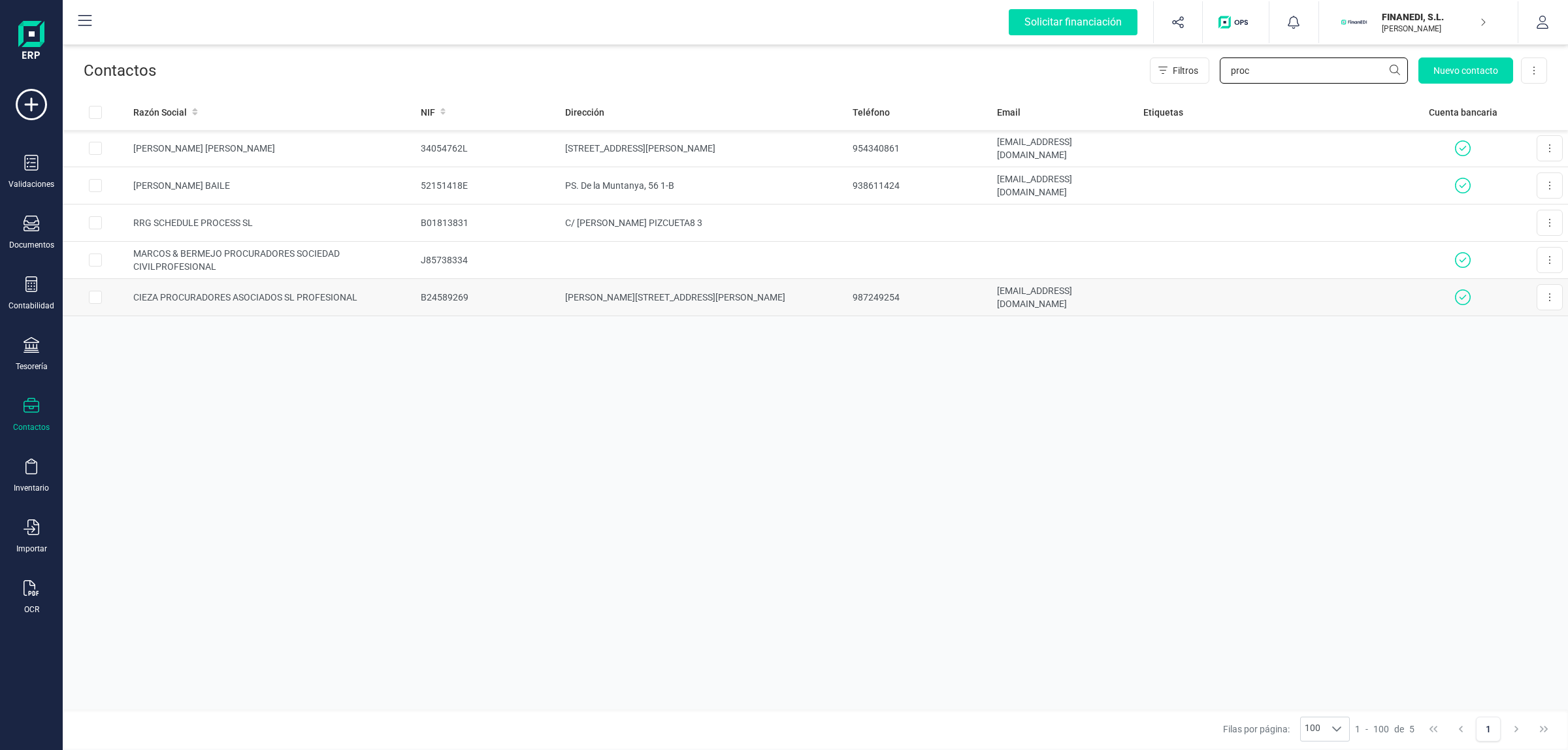
type input "proc"
click at [208, 294] on td "CIEZA PROCURADORES ASOCIADOS SL PROFESIONAL" at bounding box center [271, 298] width 287 height 37
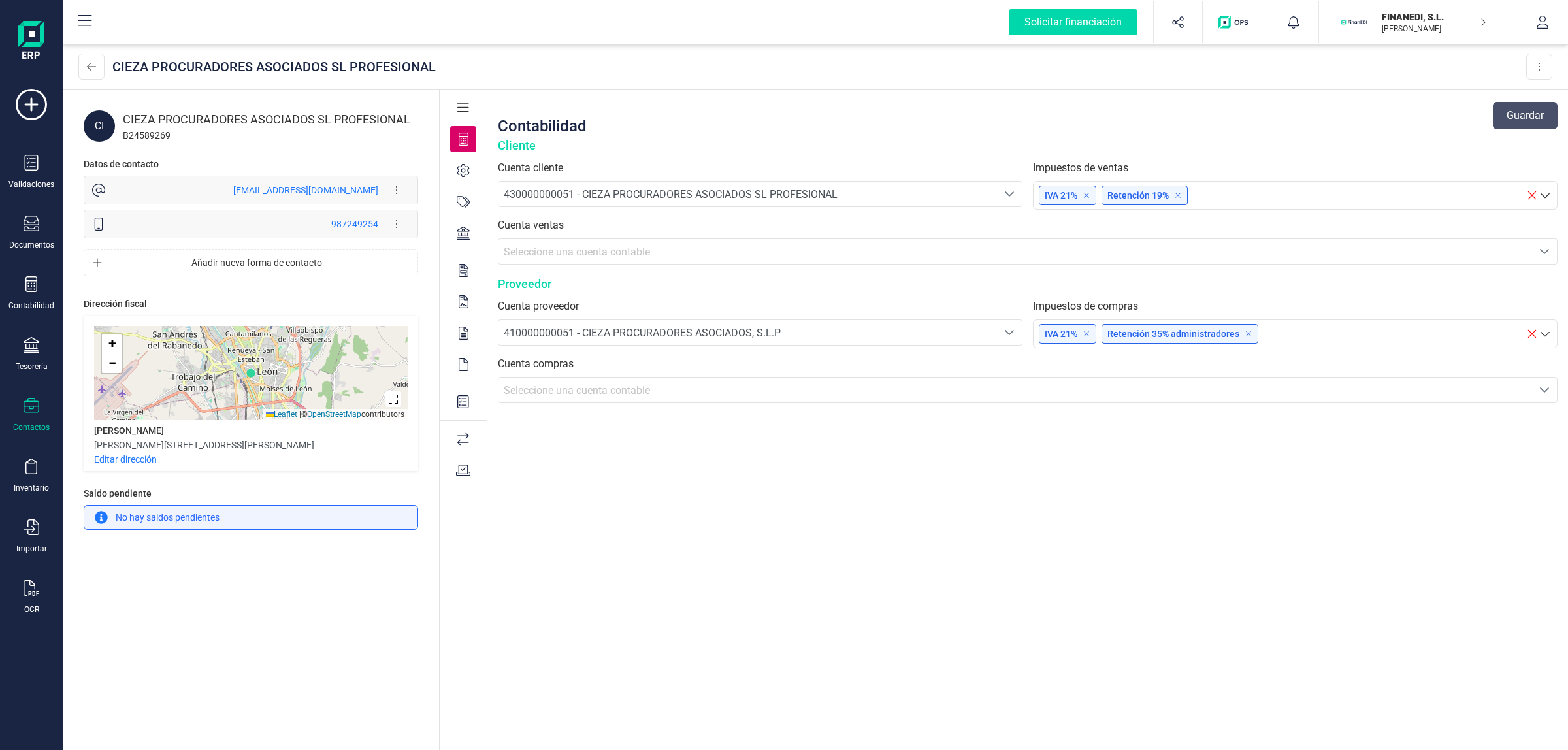
click at [473, 263] on div at bounding box center [463, 270] width 26 height 26
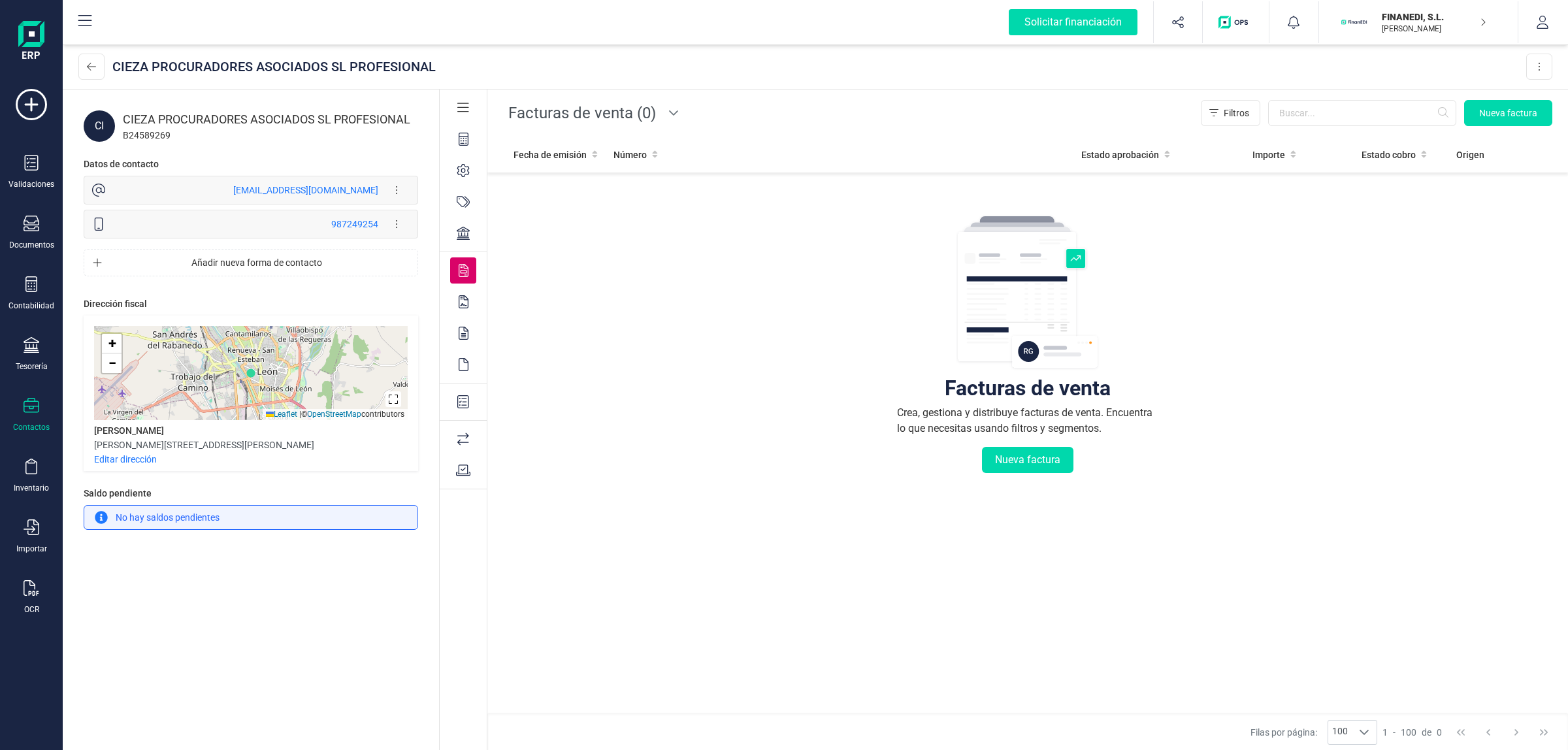
click at [626, 100] on span "Facturas de venta (0)" at bounding box center [582, 112] width 158 height 32
click at [599, 183] on li "Facturas de compra (14)" at bounding box center [592, 173] width 178 height 26
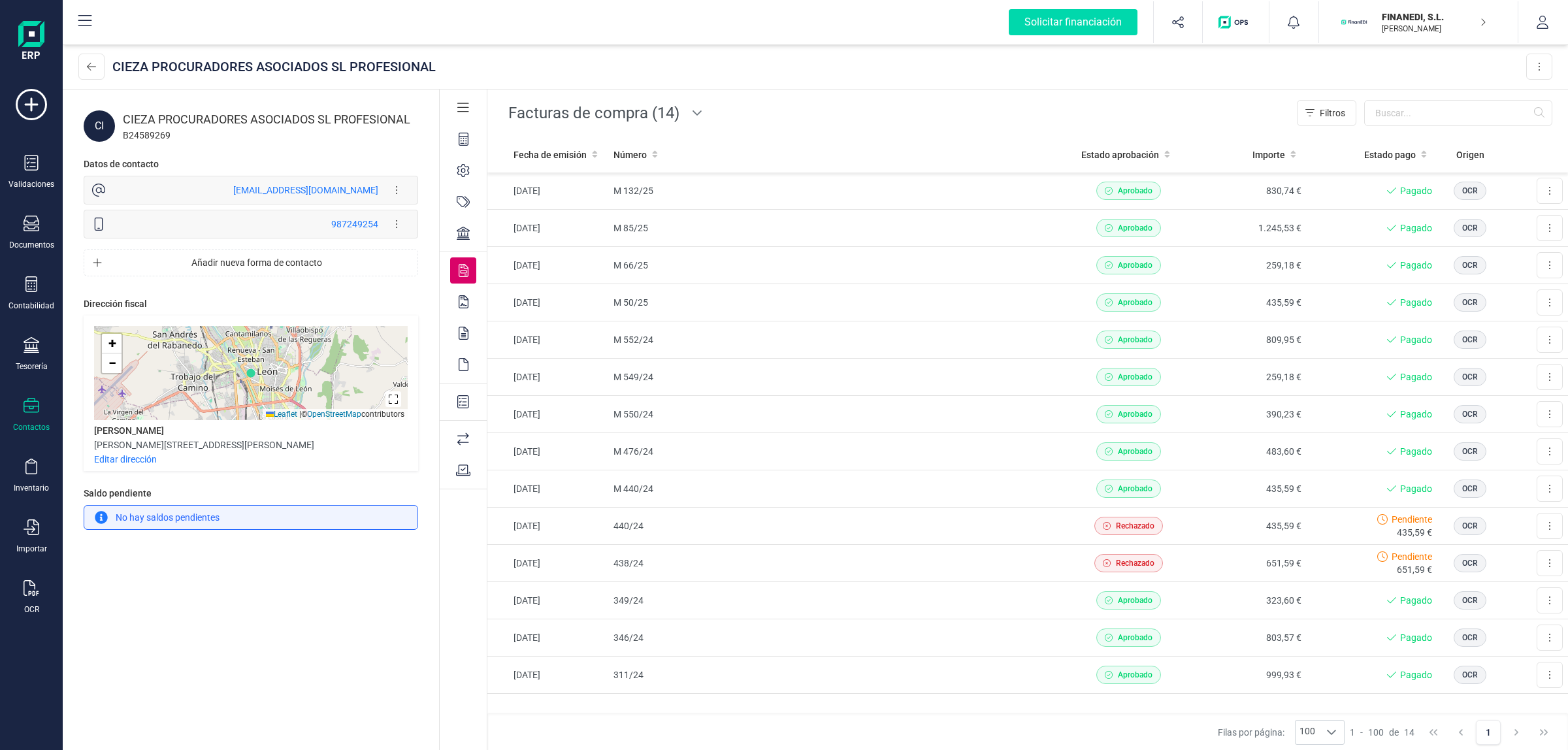
click at [473, 402] on div at bounding box center [463, 401] width 26 height 26
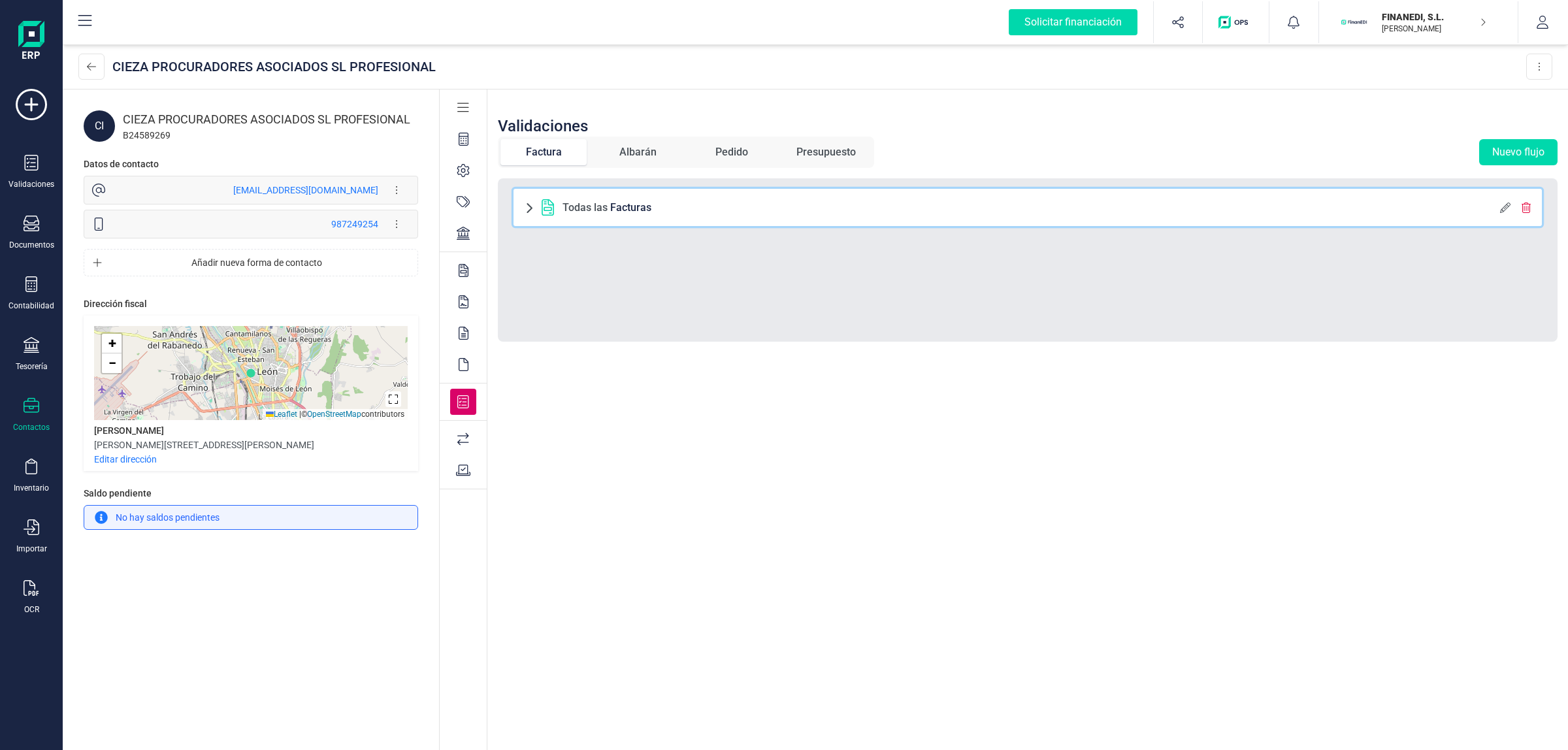
click at [530, 211] on span at bounding box center [529, 207] width 11 height 11
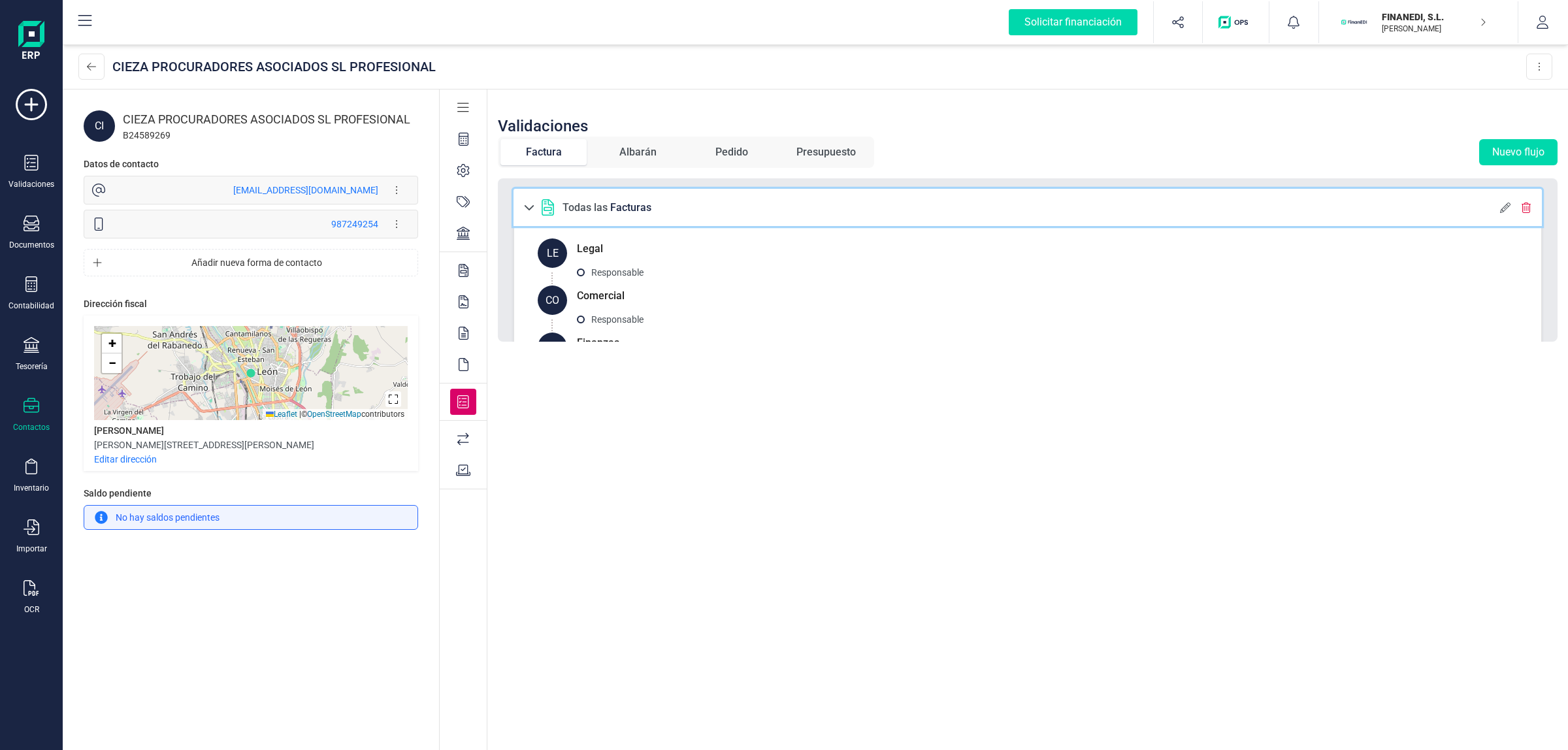
click at [530, 202] on span at bounding box center [529, 207] width 11 height 11
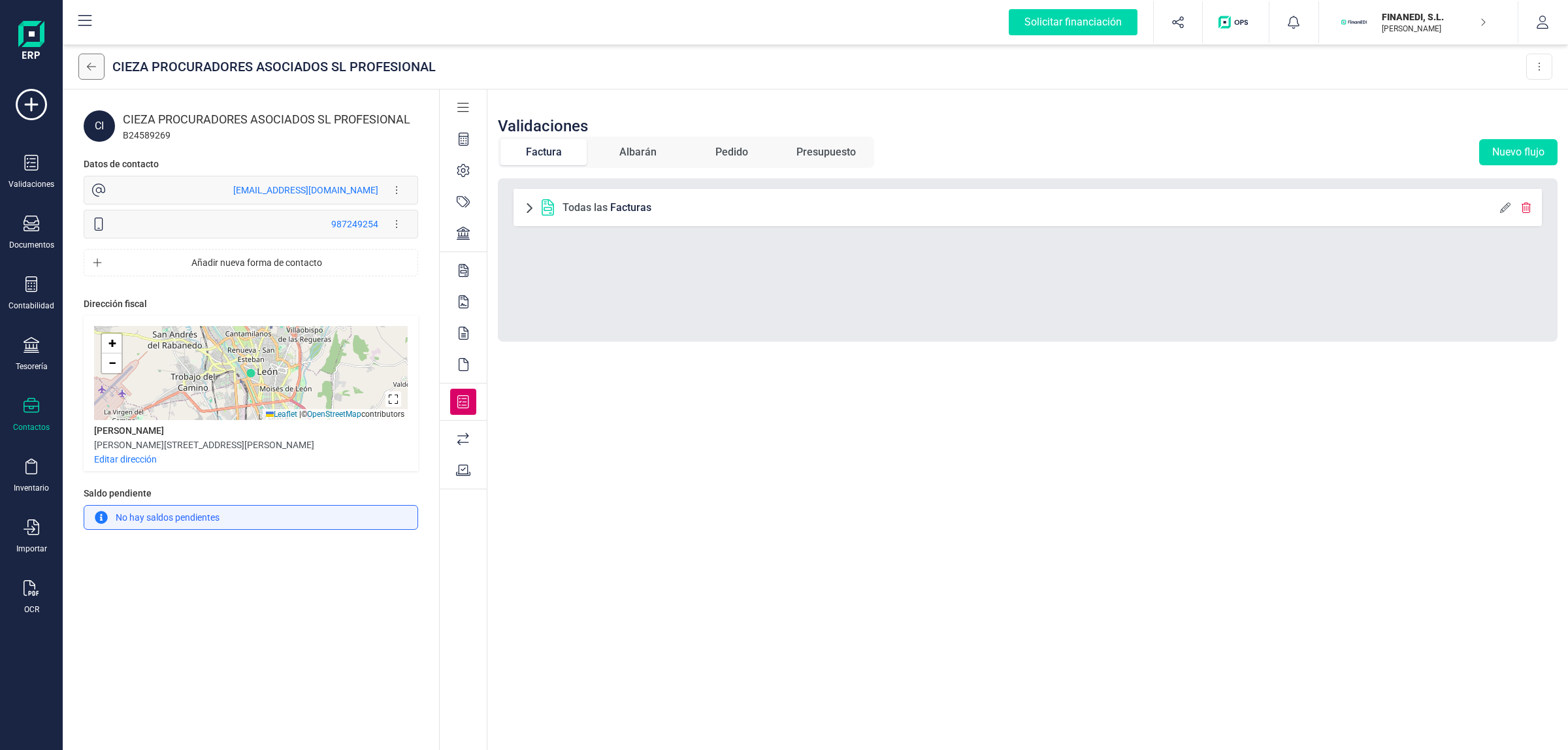
click at [83, 64] on button at bounding box center [91, 66] width 26 height 26
